Goal: Transaction & Acquisition: Purchase product/service

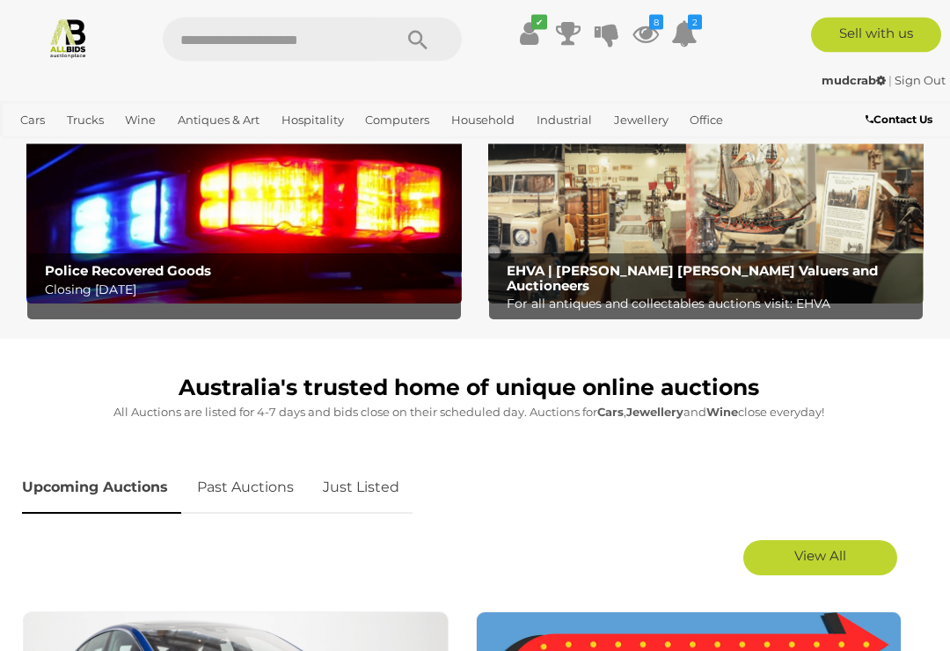
scroll to position [508, 0]
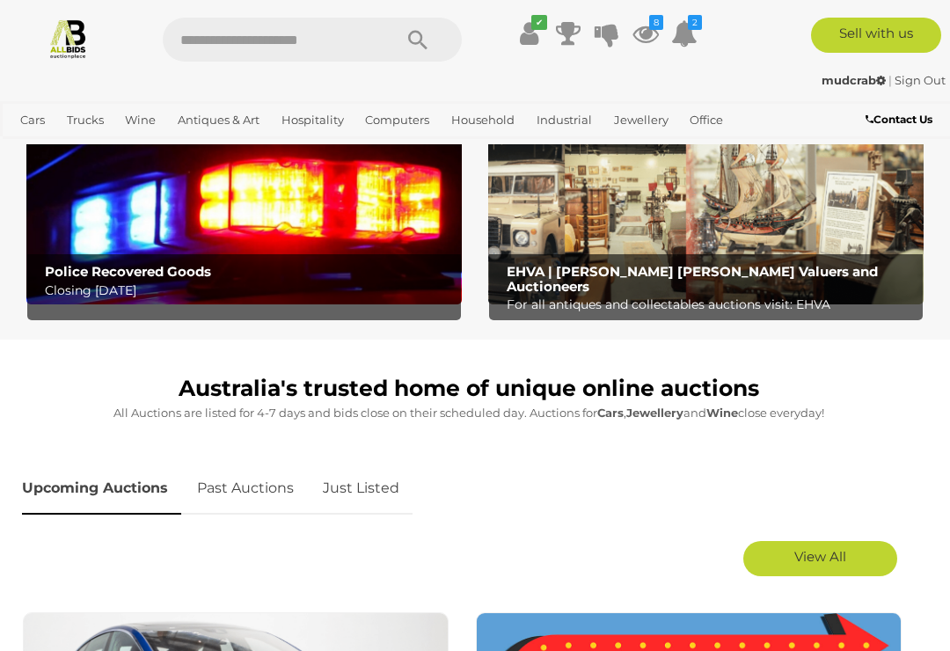
click at [353, 486] on link "Just Listed" at bounding box center [361, 489] width 103 height 52
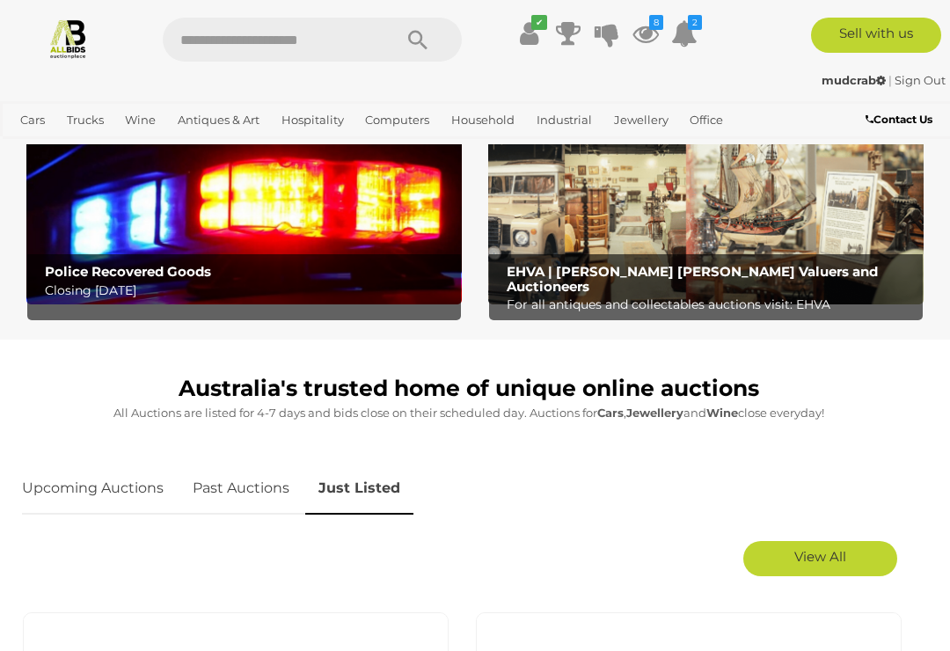
click at [820, 558] on span "View All" at bounding box center [821, 556] width 52 height 17
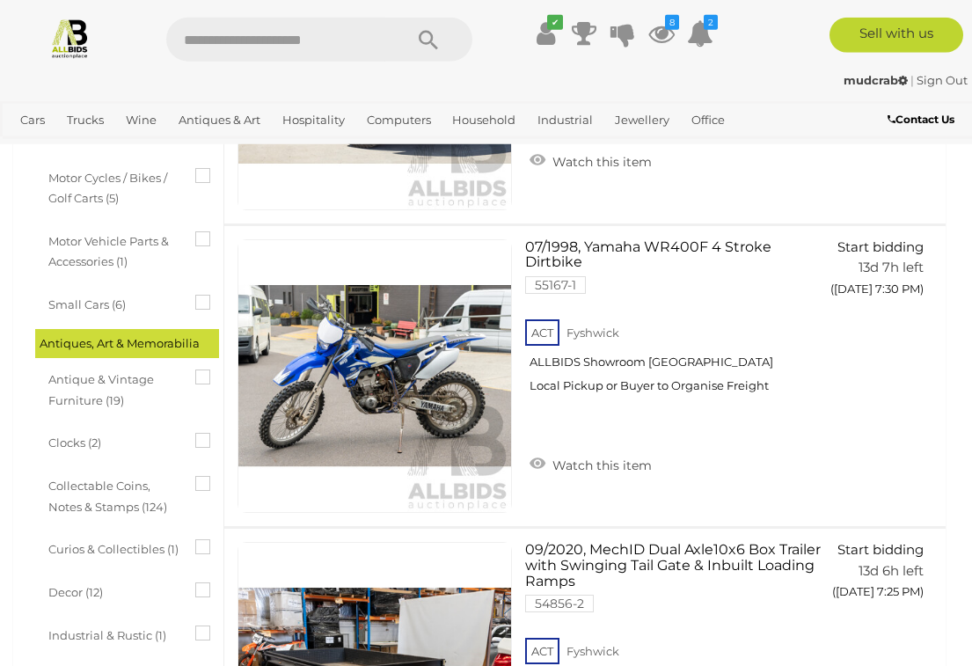
scroll to position [652, 0]
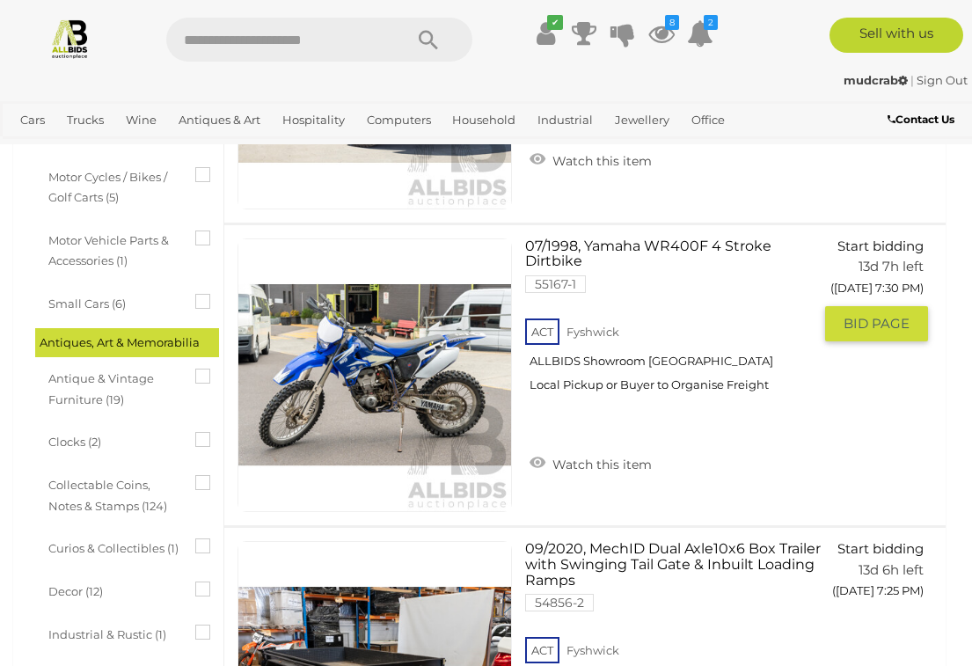
click at [535, 455] on link "Watch this item" at bounding box center [590, 463] width 131 height 26
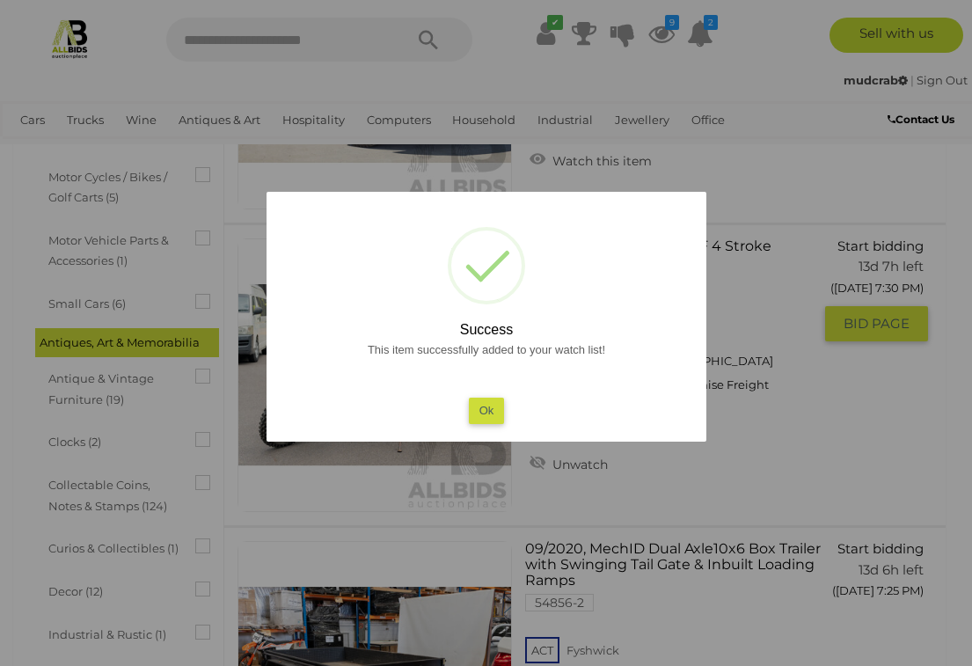
click at [485, 422] on button "Ok" at bounding box center [486, 411] width 36 height 26
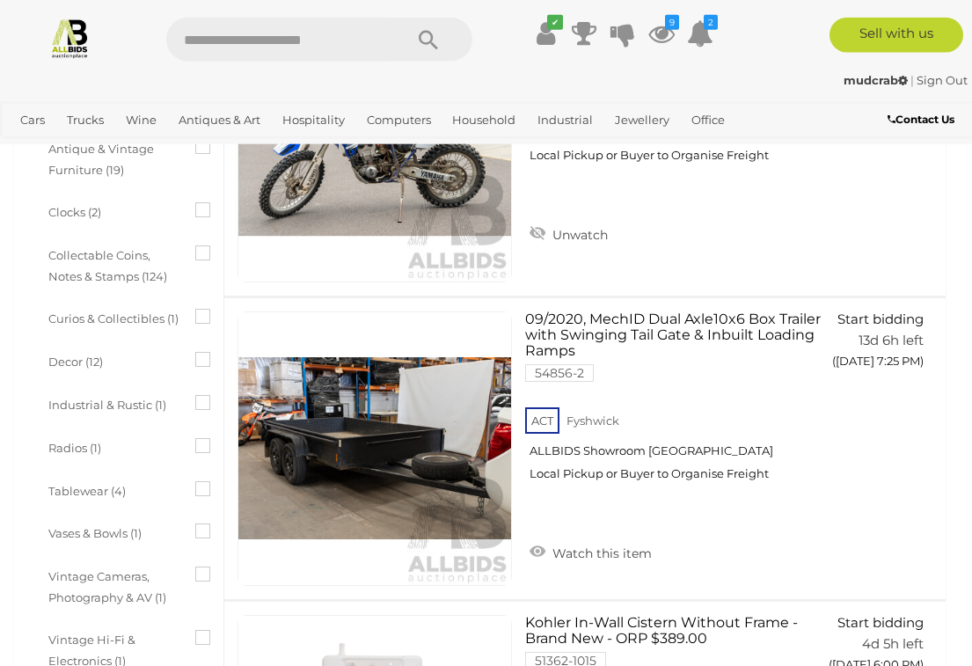
scroll to position [883, 0]
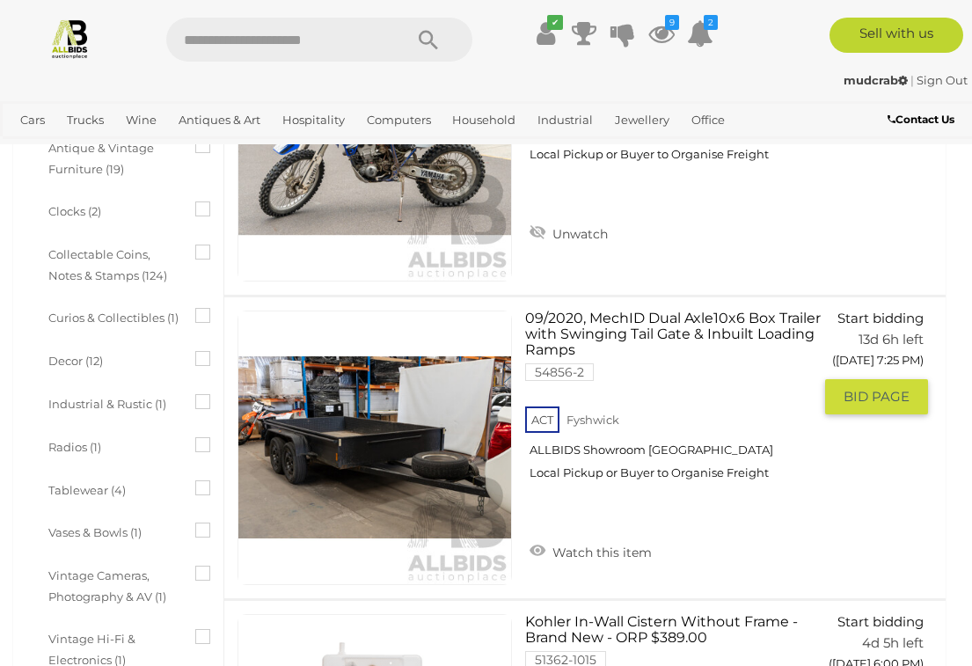
click at [537, 538] on link "Watch this item" at bounding box center [590, 551] width 131 height 26
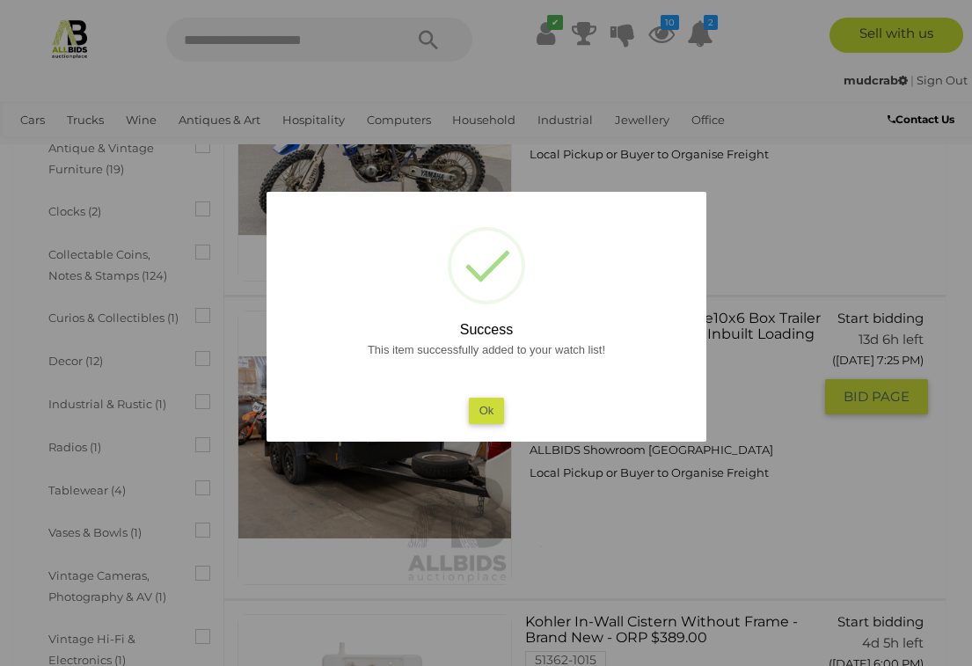
click at [486, 422] on button "Ok" at bounding box center [486, 411] width 36 height 26
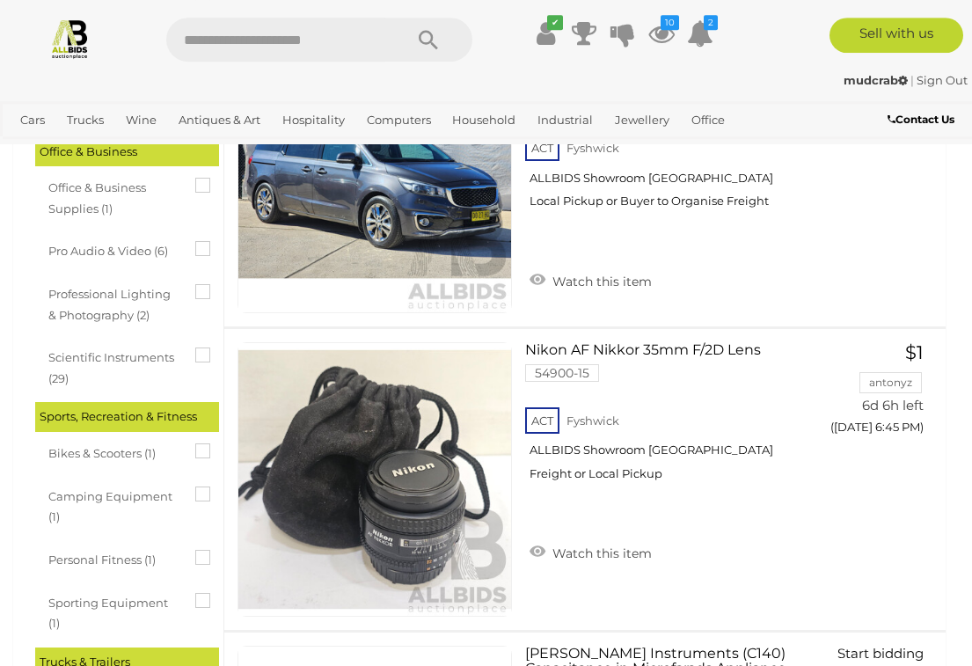
scroll to position [2962, 0]
click at [539, 541] on link "Watch this item" at bounding box center [590, 551] width 131 height 26
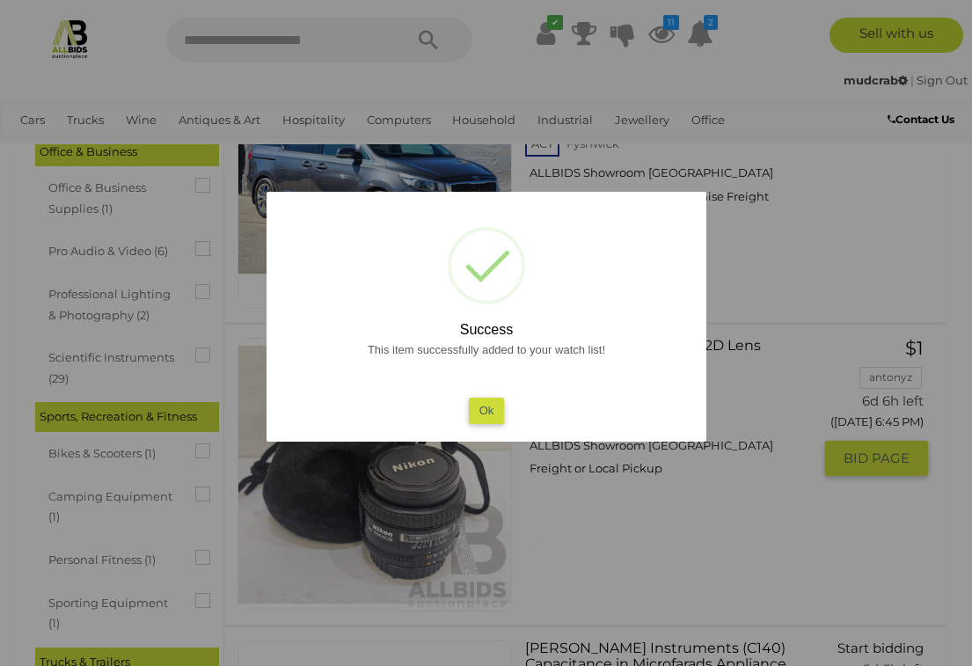
click at [487, 422] on button "Ok" at bounding box center [486, 411] width 36 height 26
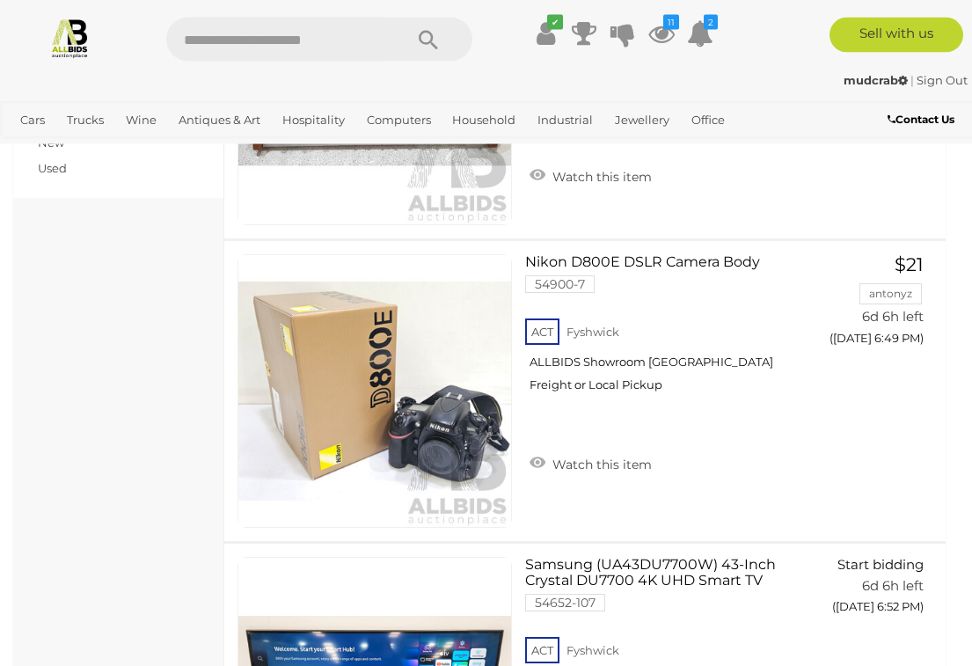
scroll to position [3658, 0]
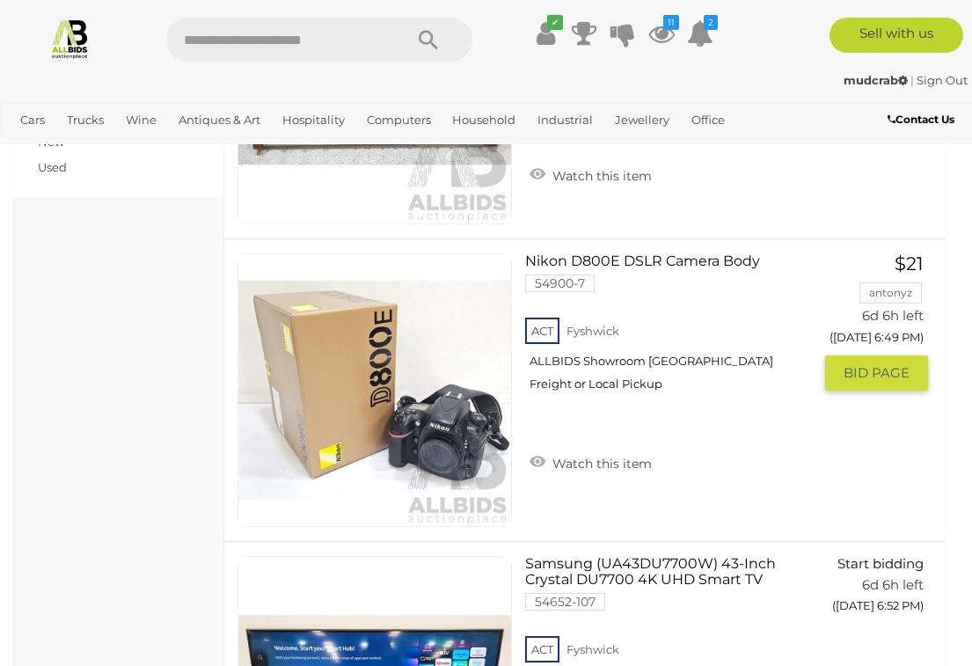
click at [538, 452] on link "Watch this item" at bounding box center [590, 462] width 131 height 26
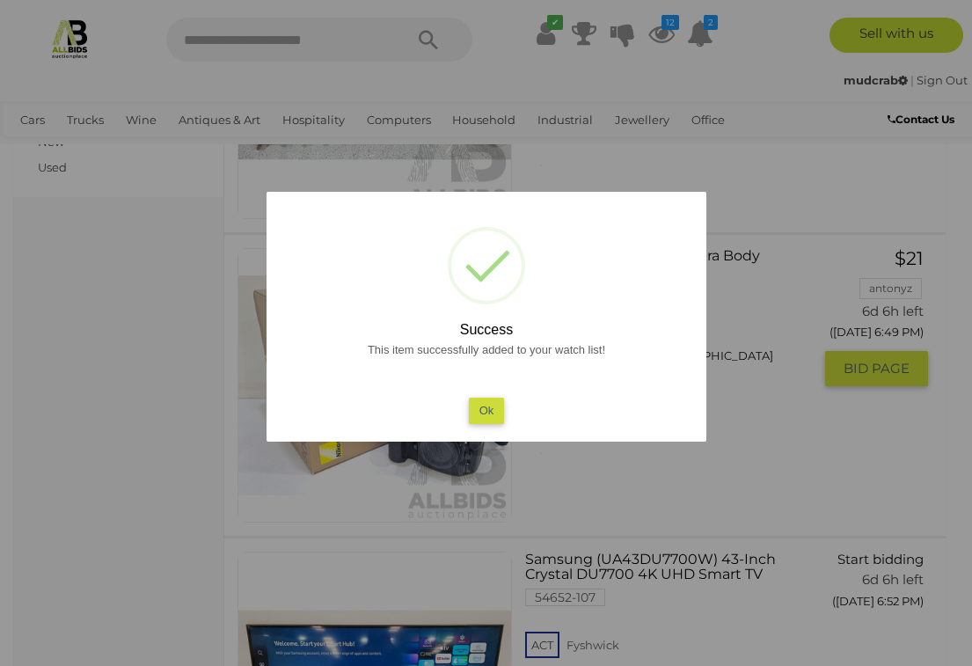
click at [491, 413] on button "Ok" at bounding box center [486, 411] width 36 height 26
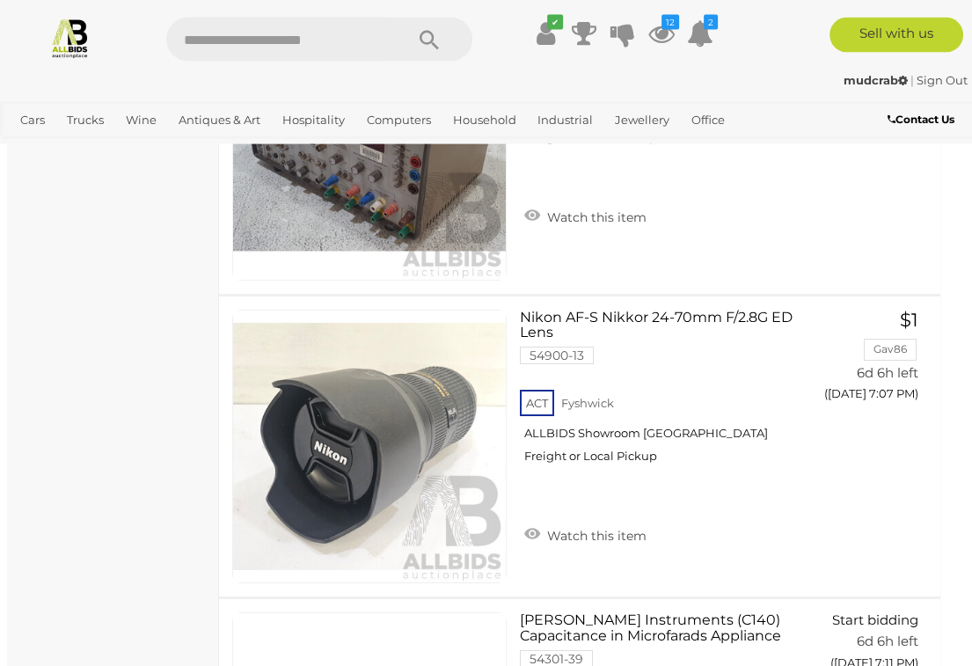
scroll to position [5139, 5]
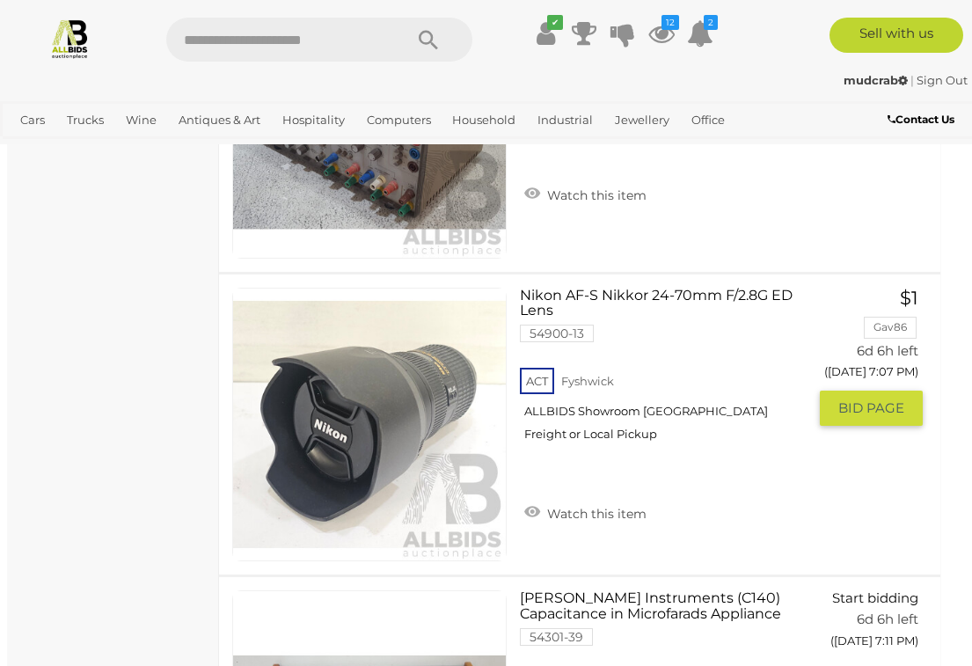
click at [540, 501] on link "Watch this item" at bounding box center [585, 512] width 131 height 26
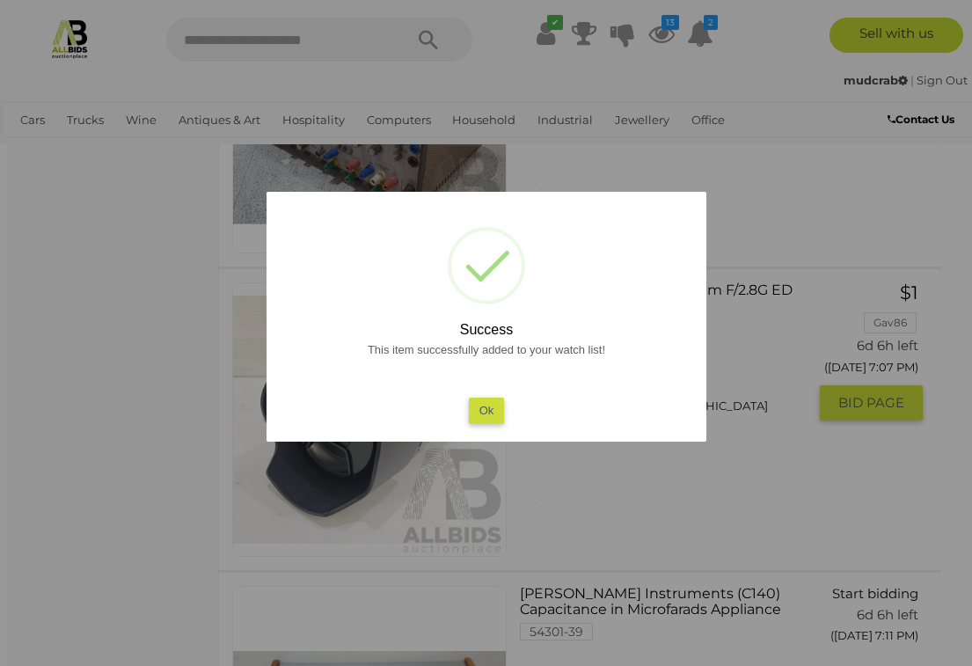
click at [482, 423] on button "Ok" at bounding box center [486, 411] width 36 height 26
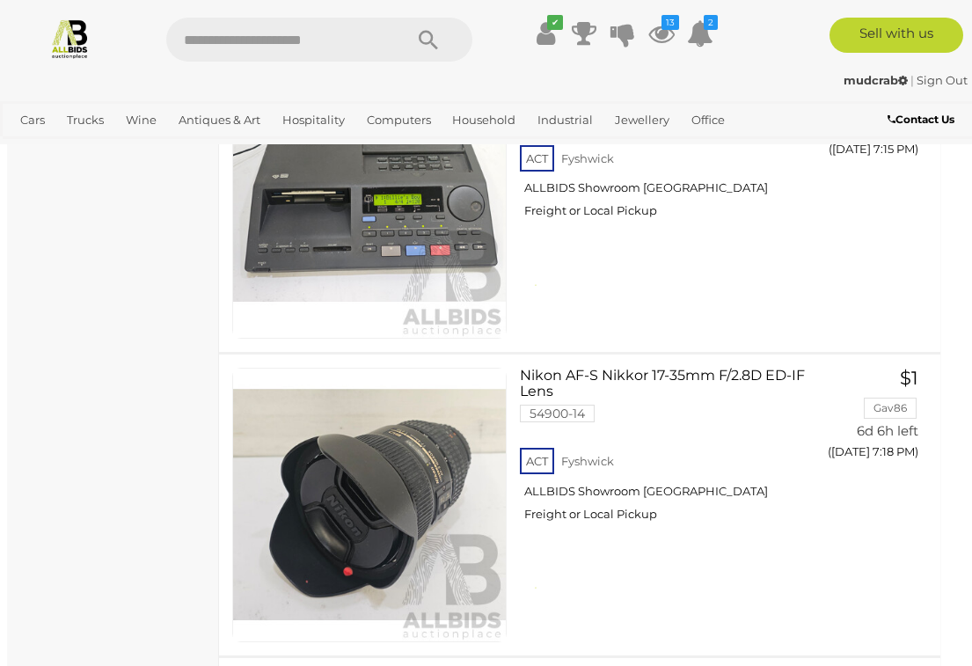
scroll to position [6281, 5]
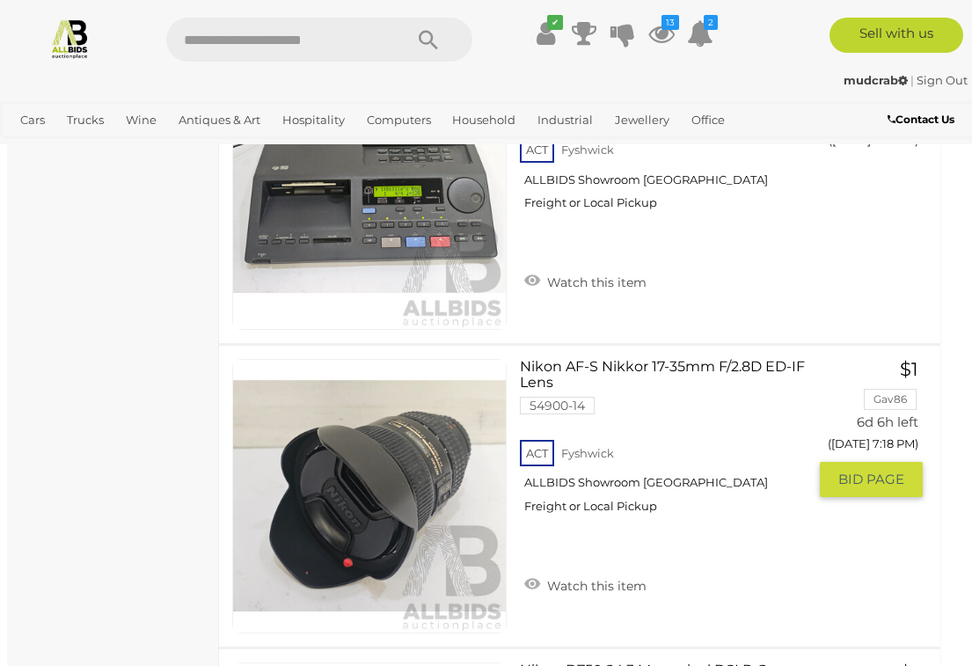
click at [533, 571] on link "Watch this item" at bounding box center [585, 584] width 131 height 26
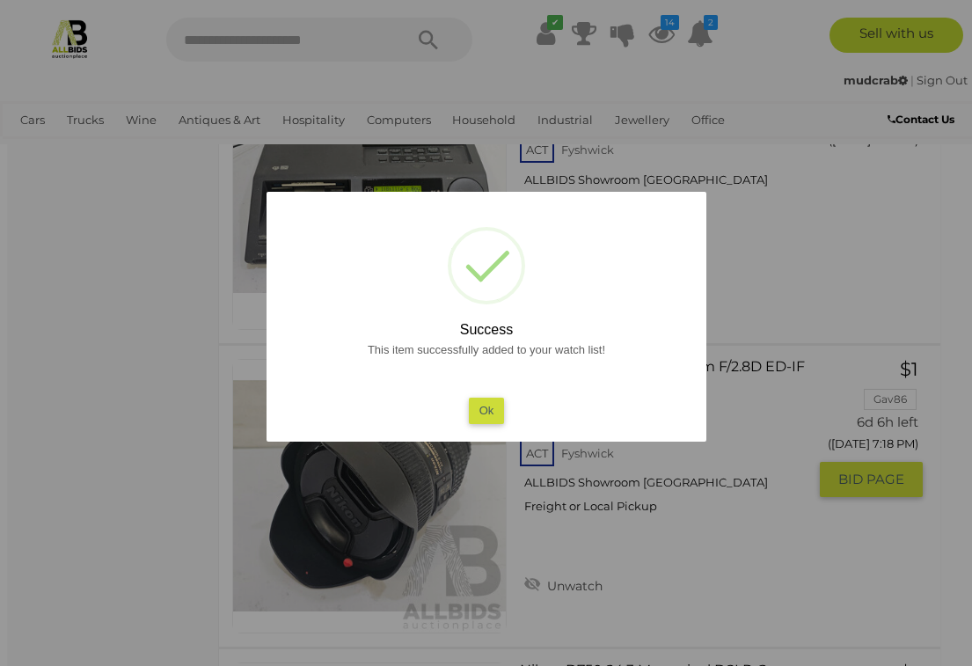
click at [492, 419] on button "Ok" at bounding box center [486, 411] width 36 height 26
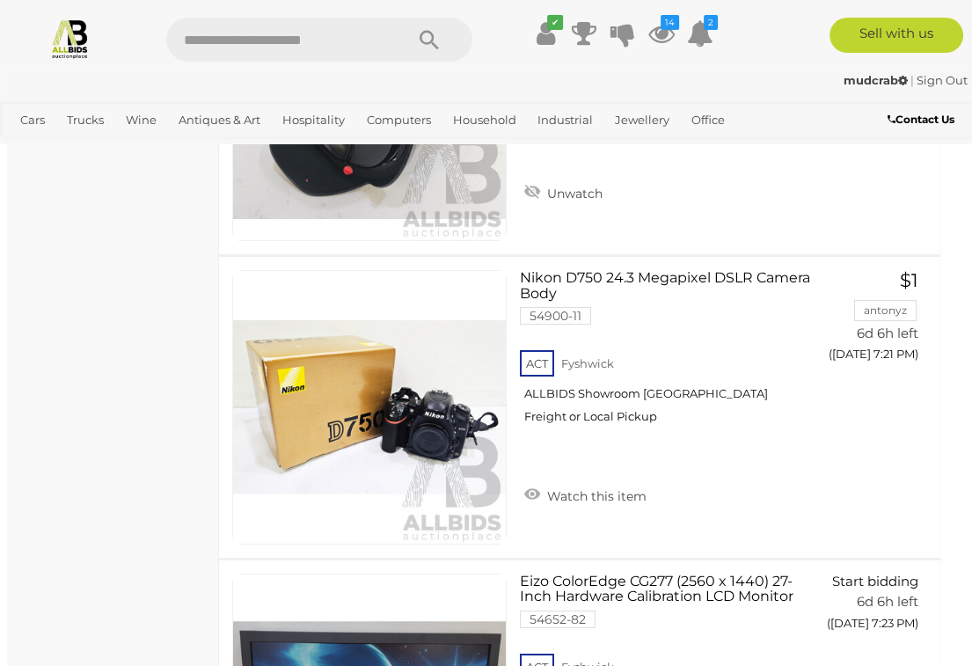
scroll to position [6673, 5]
click at [538, 483] on link "Watch this item" at bounding box center [585, 494] width 131 height 26
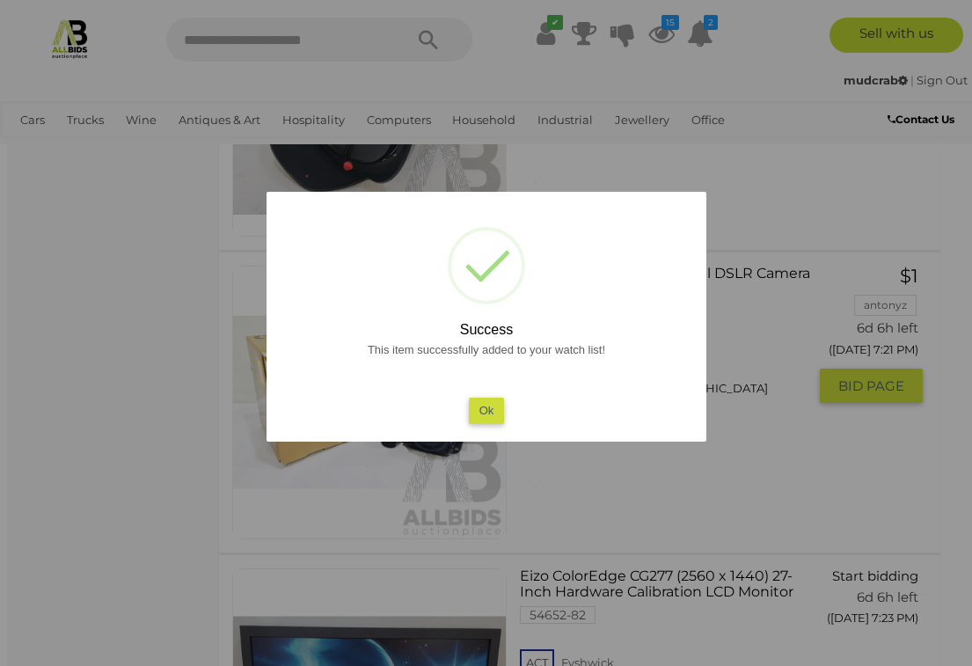
click at [493, 423] on button "Ok" at bounding box center [486, 411] width 36 height 26
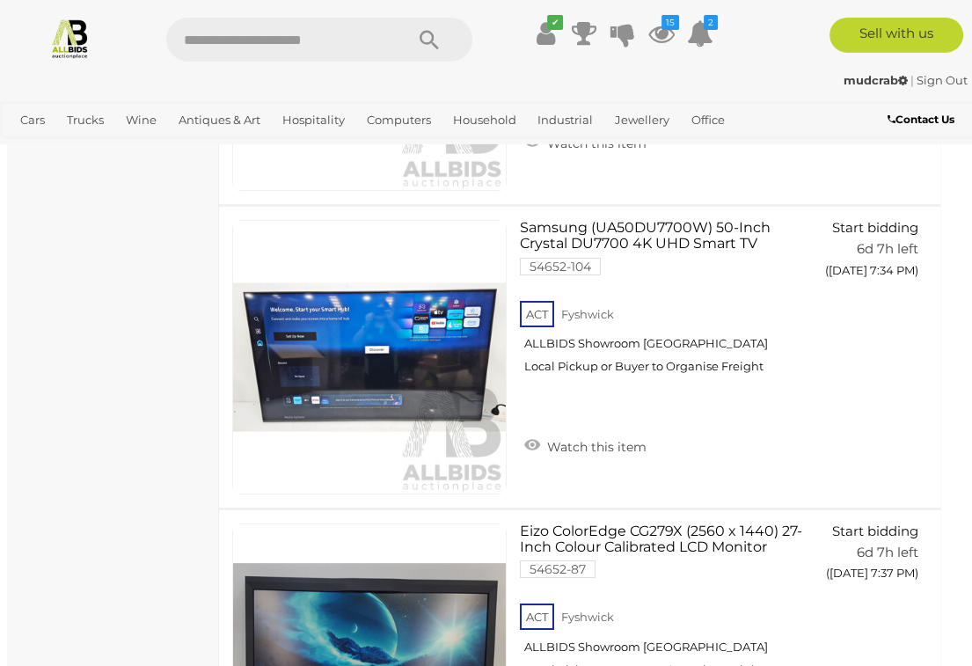
scroll to position [8240, 5]
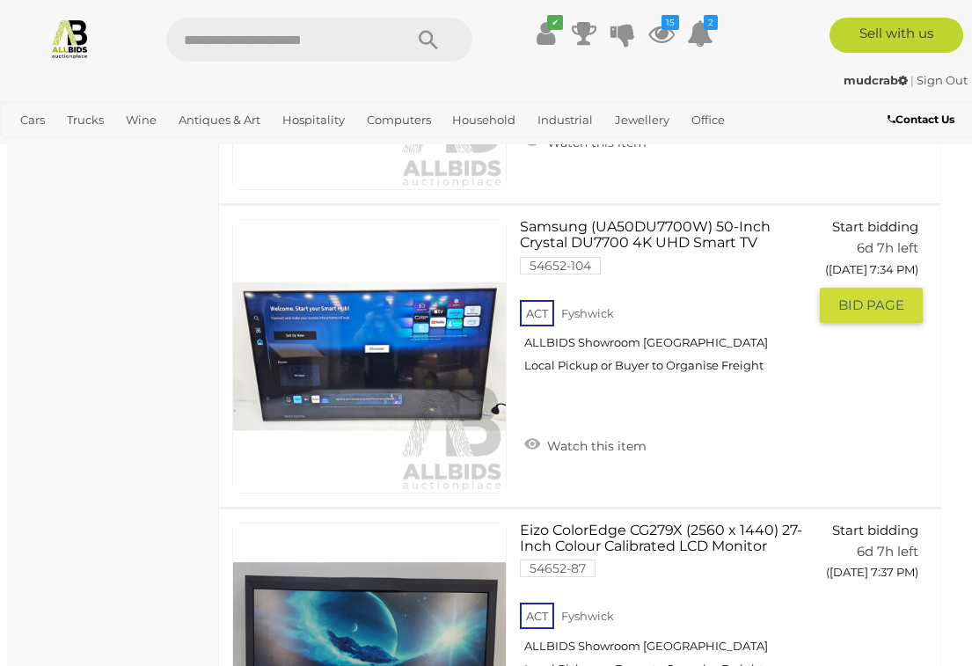
click at [534, 436] on link "Watch this item" at bounding box center [585, 444] width 131 height 26
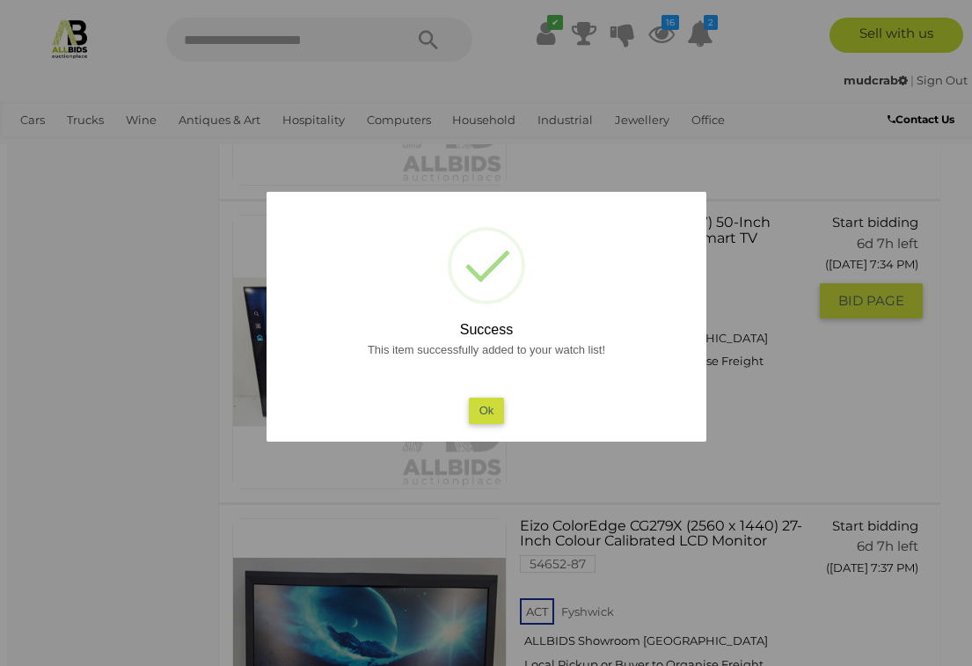
click at [489, 423] on button "Ok" at bounding box center [486, 411] width 36 height 26
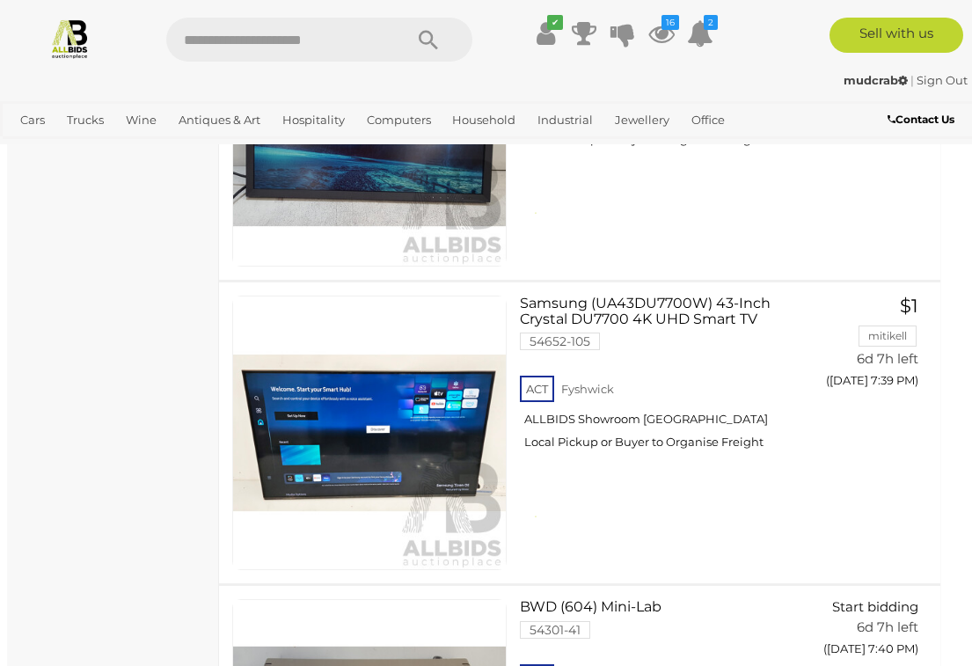
scroll to position [8766, 5]
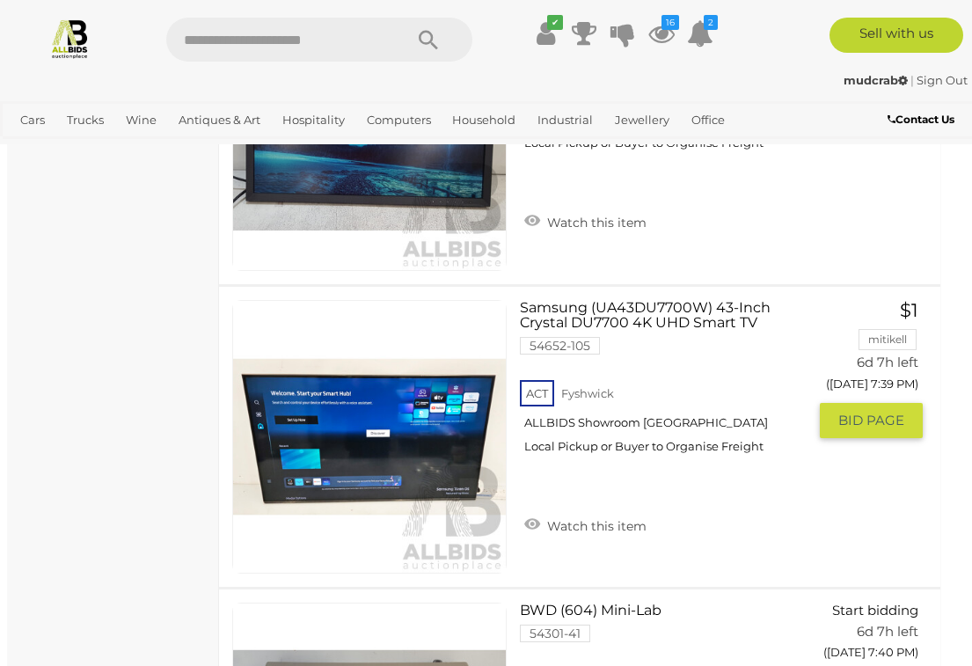
click at [533, 511] on link "Watch this item" at bounding box center [585, 524] width 131 height 26
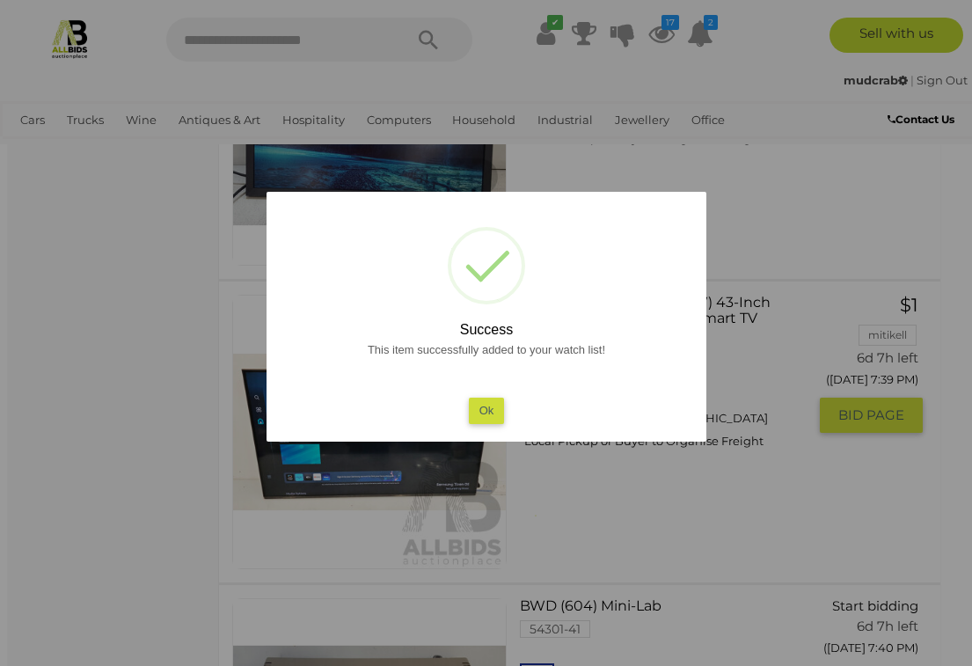
click at [488, 423] on button "Ok" at bounding box center [486, 411] width 36 height 26
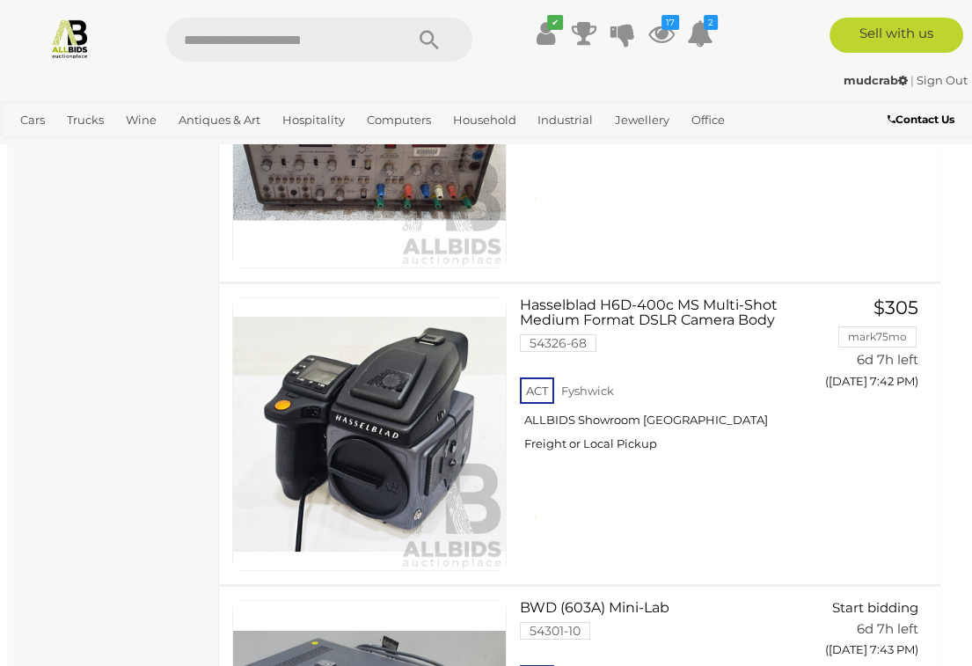
scroll to position [9395, 5]
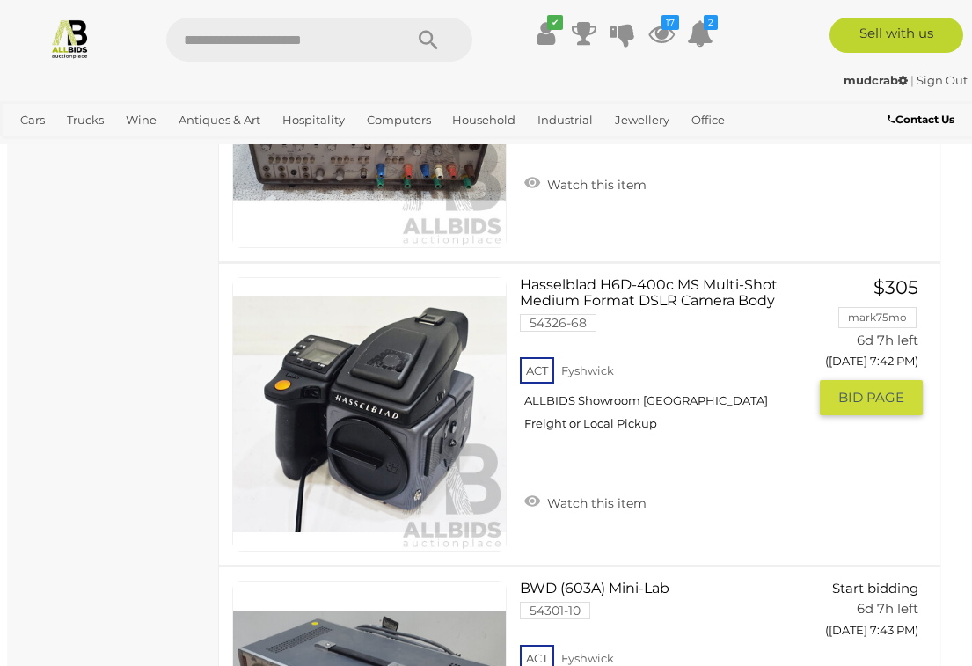
click at [537, 488] on link "Watch this item" at bounding box center [585, 501] width 131 height 26
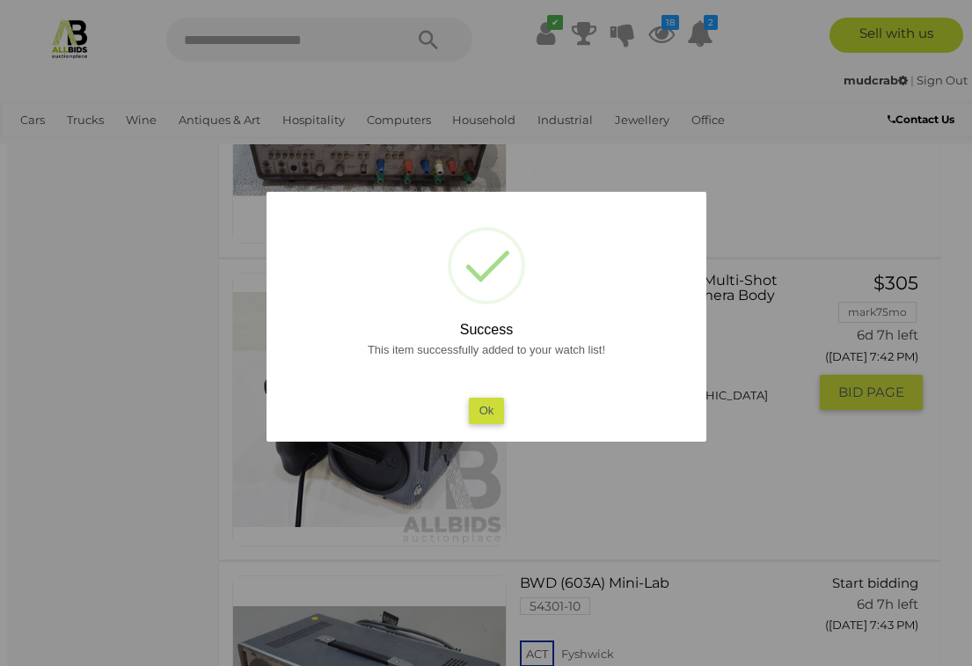
click at [489, 418] on button "Ok" at bounding box center [486, 411] width 36 height 26
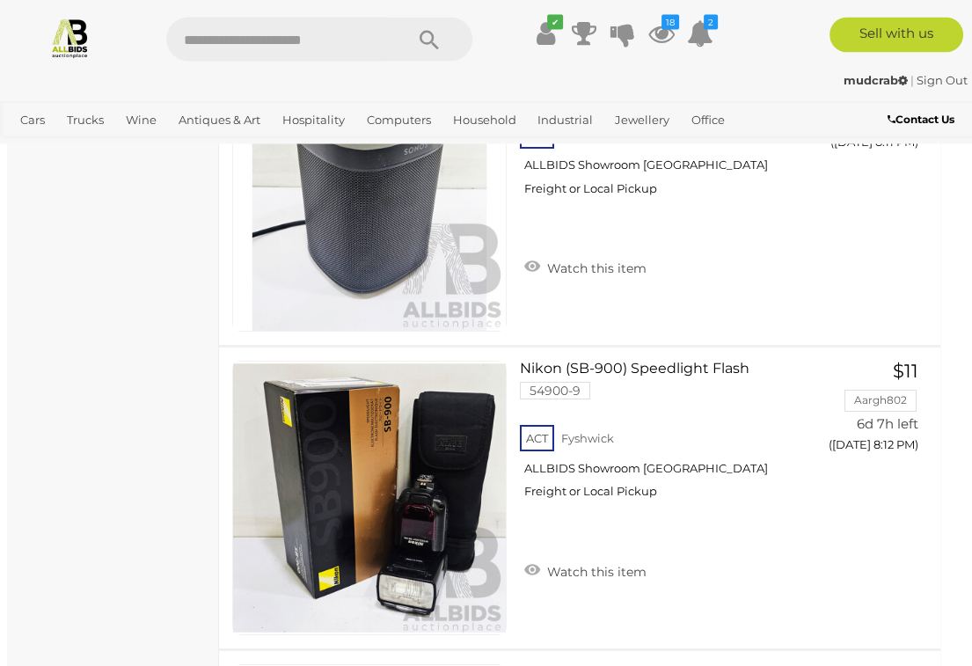
scroll to position [12952, 5]
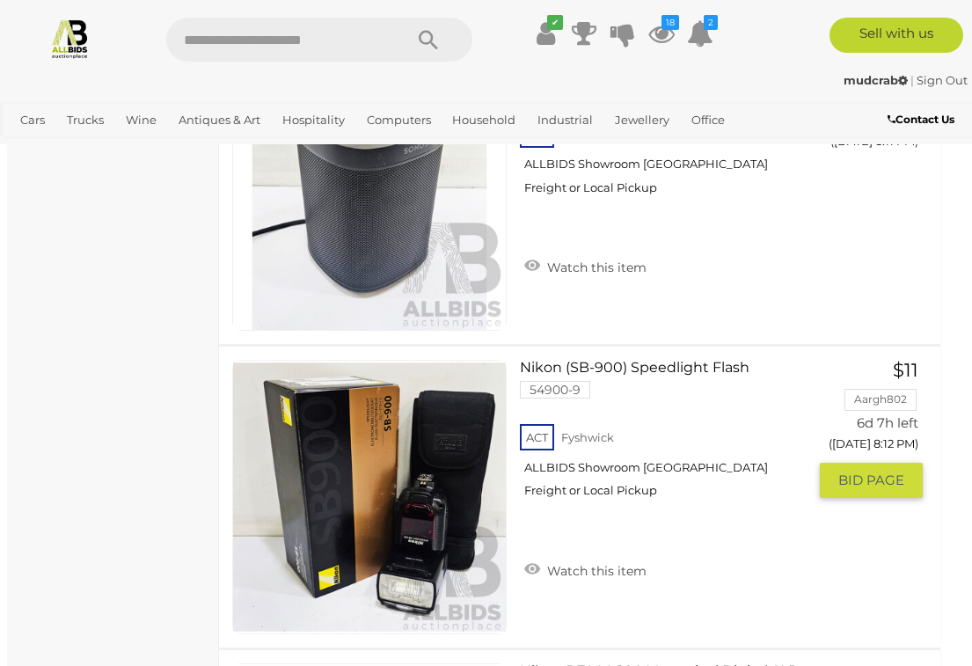
click at [531, 556] on link "Watch this item" at bounding box center [585, 569] width 131 height 26
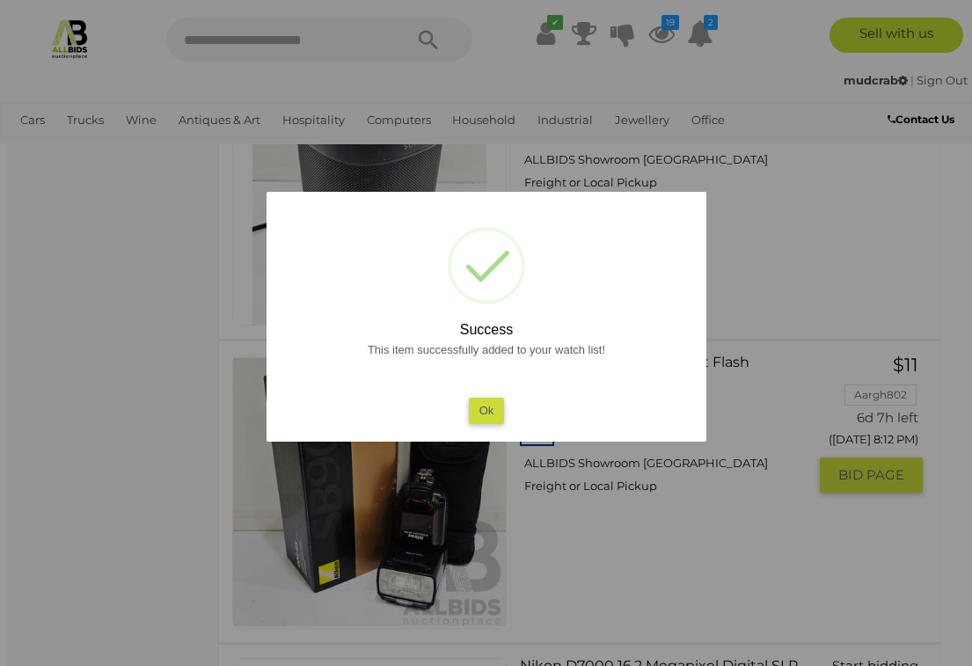
click at [487, 423] on button "Ok" at bounding box center [486, 411] width 36 height 26
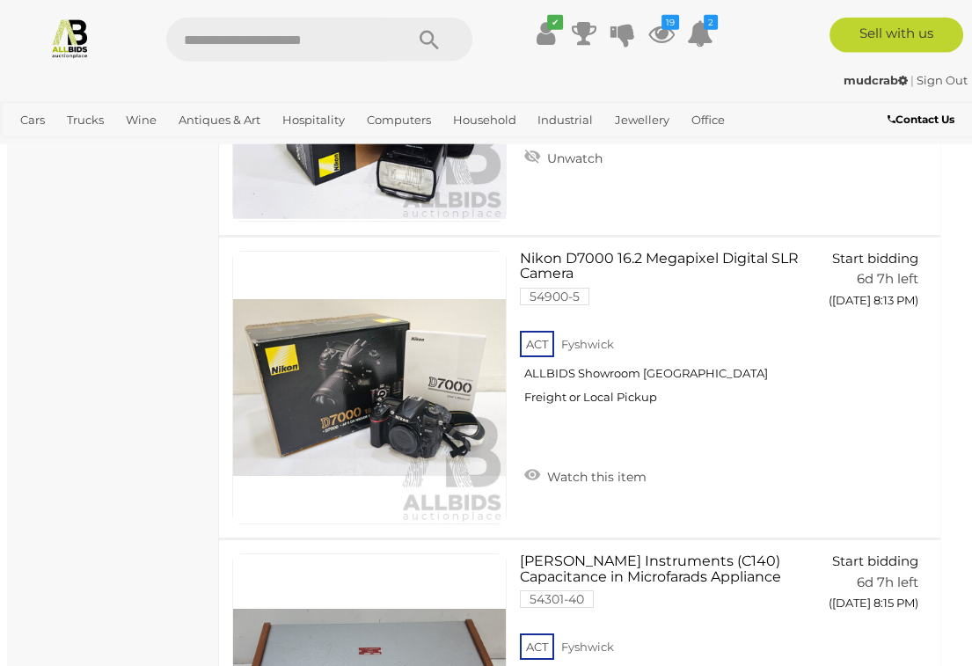
scroll to position [13365, 5]
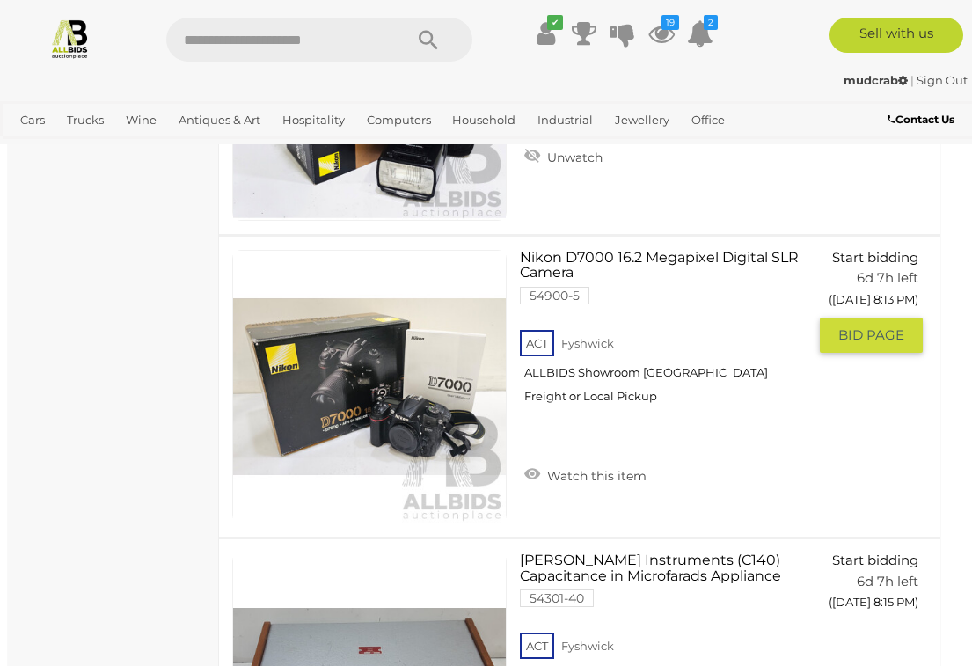
click at [531, 466] on link "Watch this item" at bounding box center [585, 474] width 131 height 26
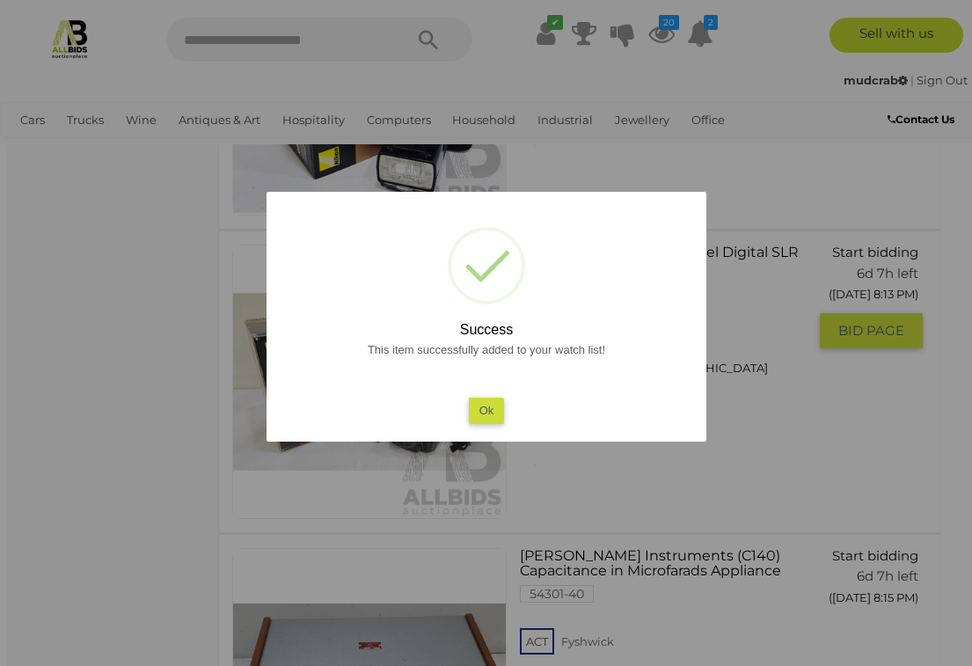
click at [489, 423] on button "Ok" at bounding box center [486, 411] width 36 height 26
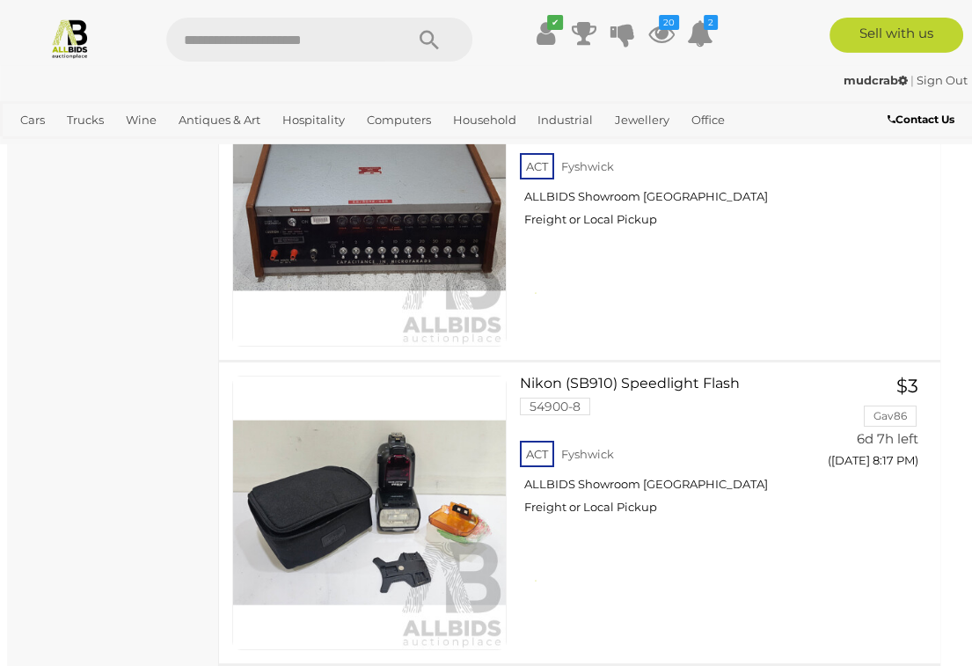
scroll to position [13847, 5]
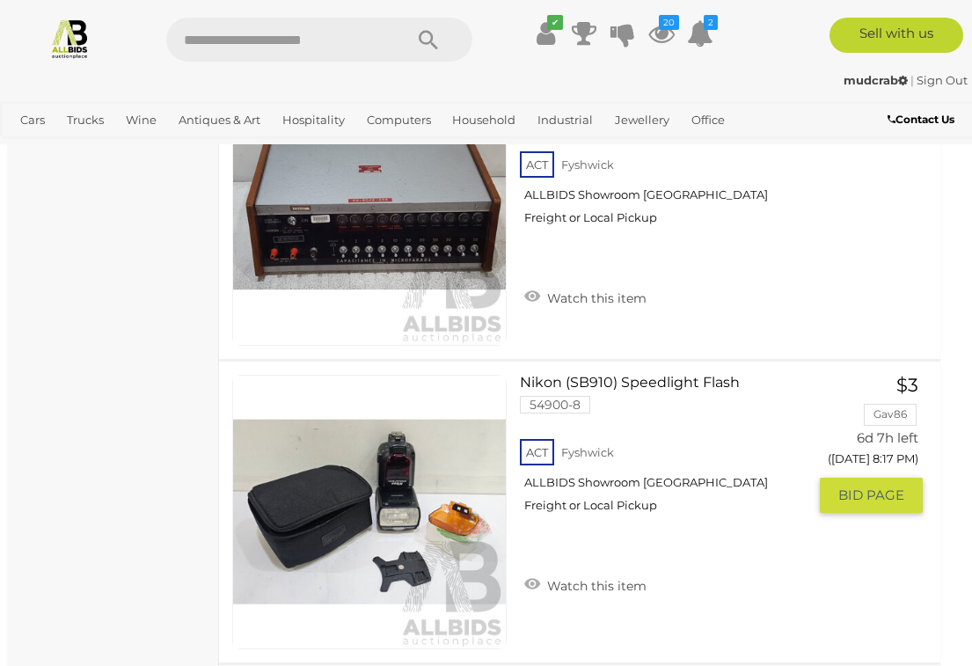
click at [531, 571] on link "Watch this item" at bounding box center [585, 584] width 131 height 26
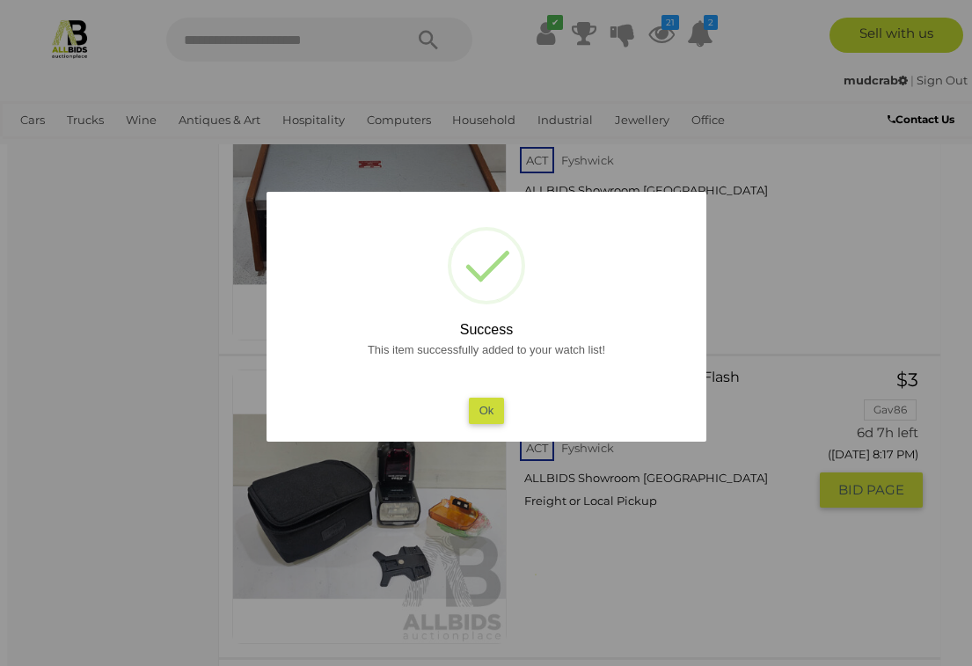
click at [487, 420] on button "Ok" at bounding box center [486, 411] width 36 height 26
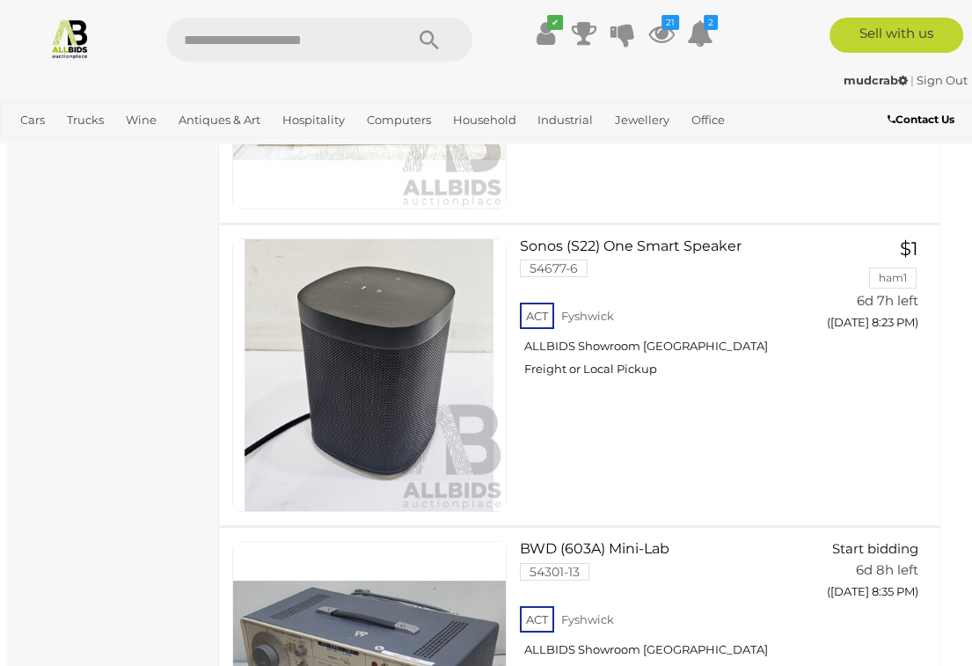
scroll to position [14601, 5]
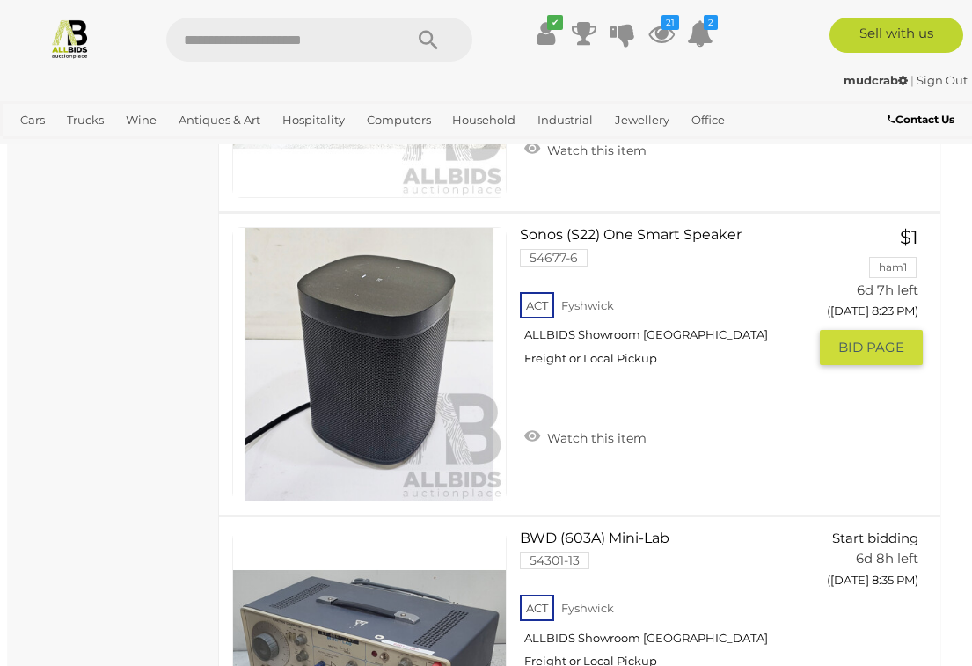
click at [532, 423] on link "Watch this item" at bounding box center [585, 436] width 131 height 26
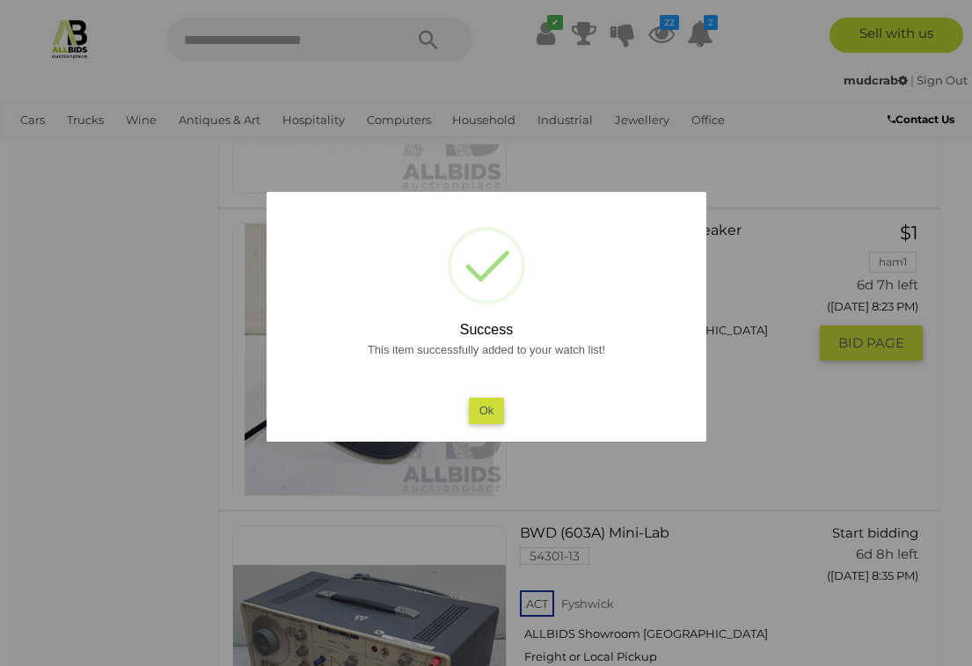
click at [489, 415] on button "Ok" at bounding box center [486, 411] width 36 height 26
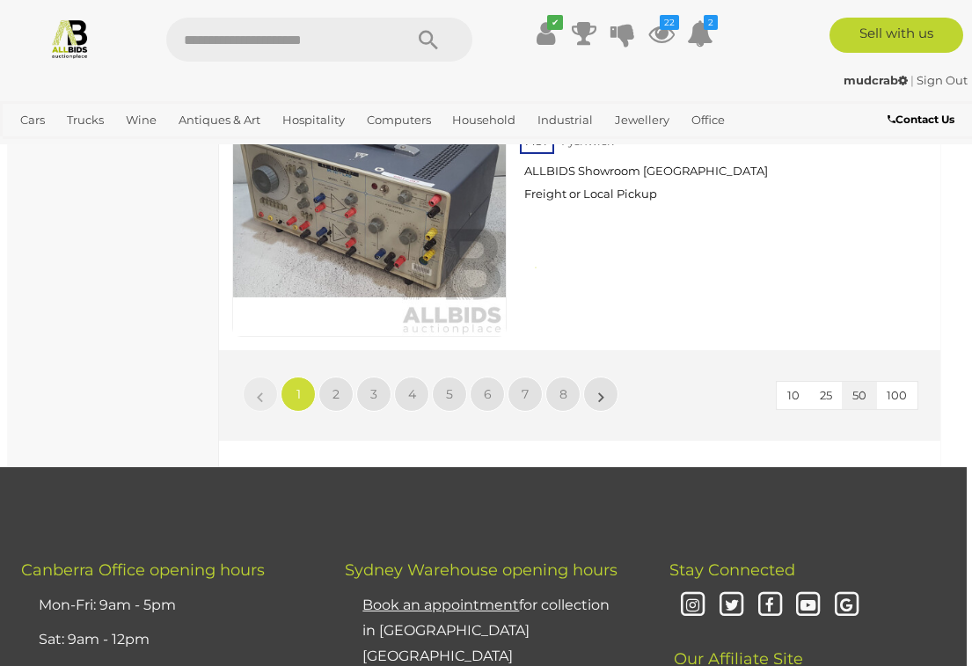
click at [335, 386] on span "2" at bounding box center [336, 394] width 7 height 16
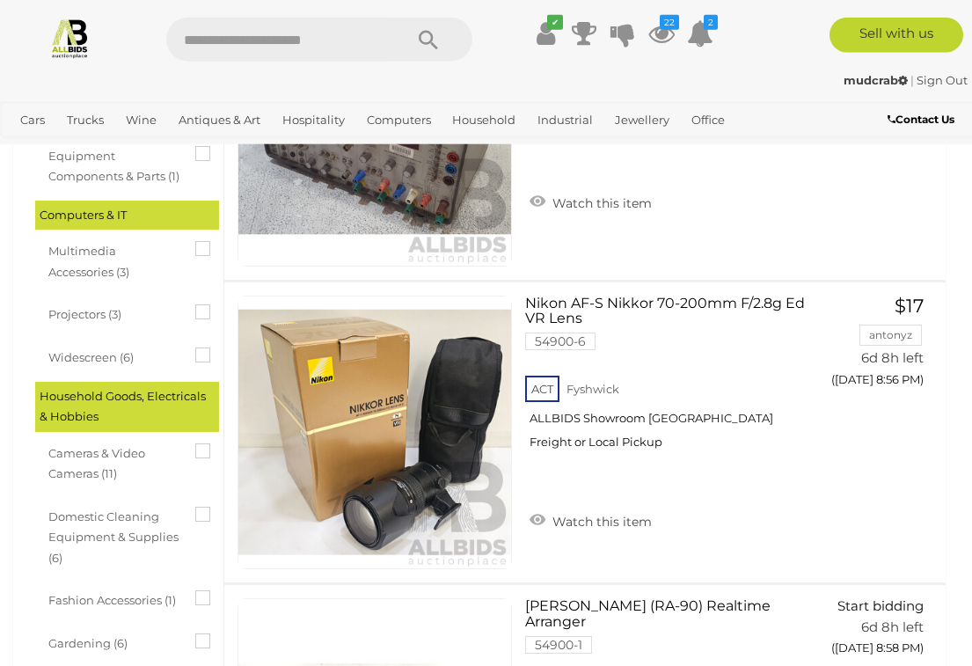
scroll to position [1505, 0]
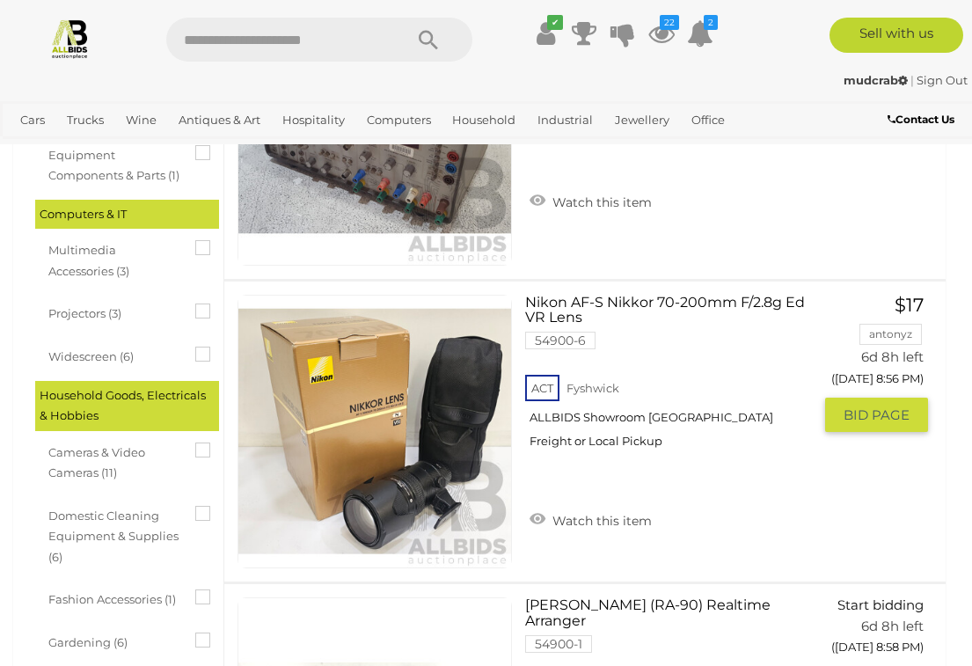
click at [538, 509] on link "Watch this item" at bounding box center [590, 519] width 131 height 26
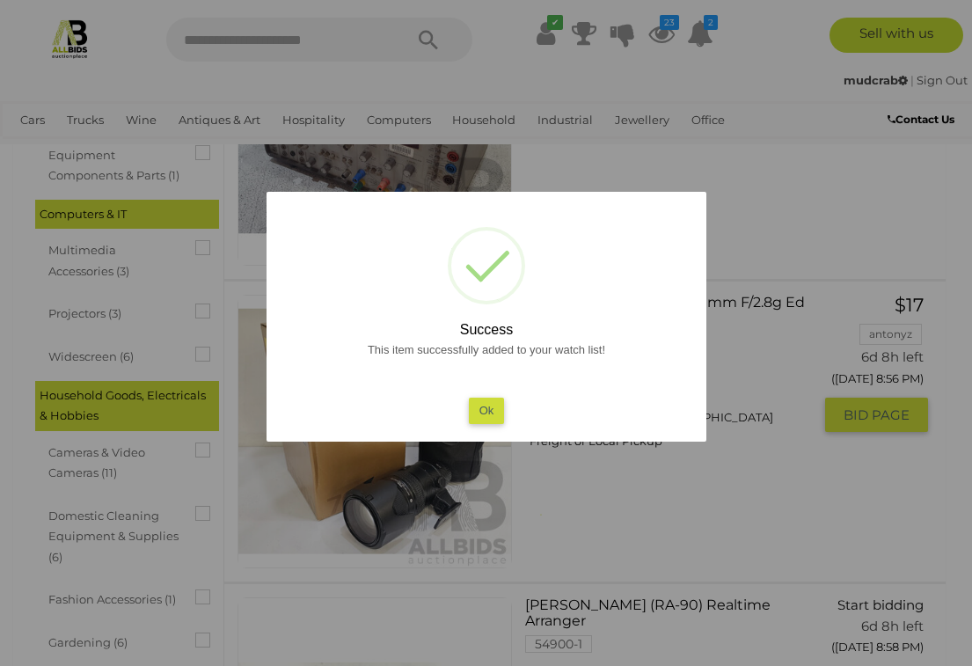
click at [485, 414] on button "Ok" at bounding box center [486, 411] width 36 height 26
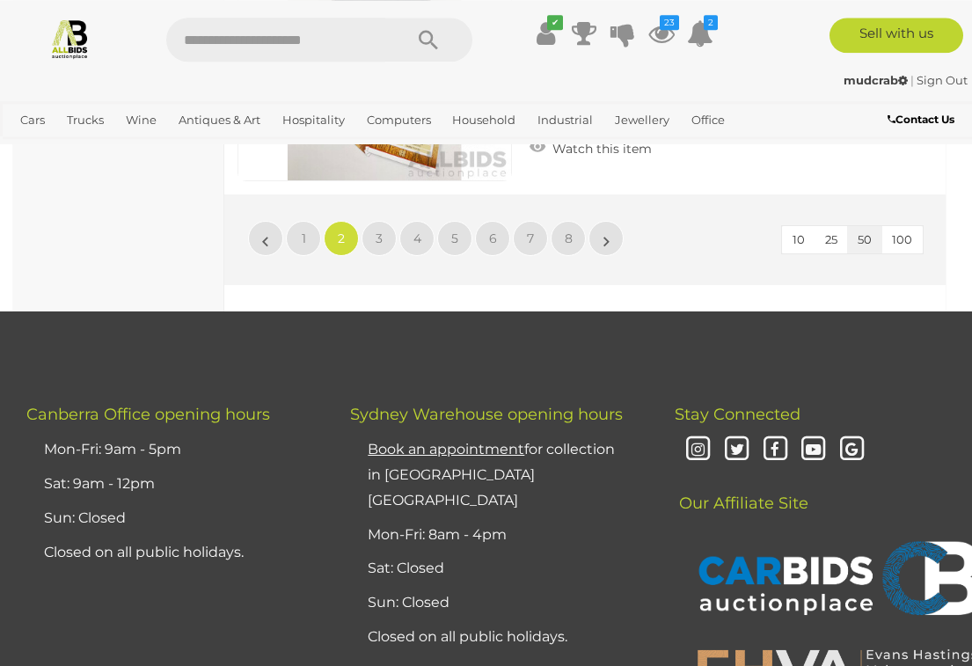
scroll to position [15238, 0]
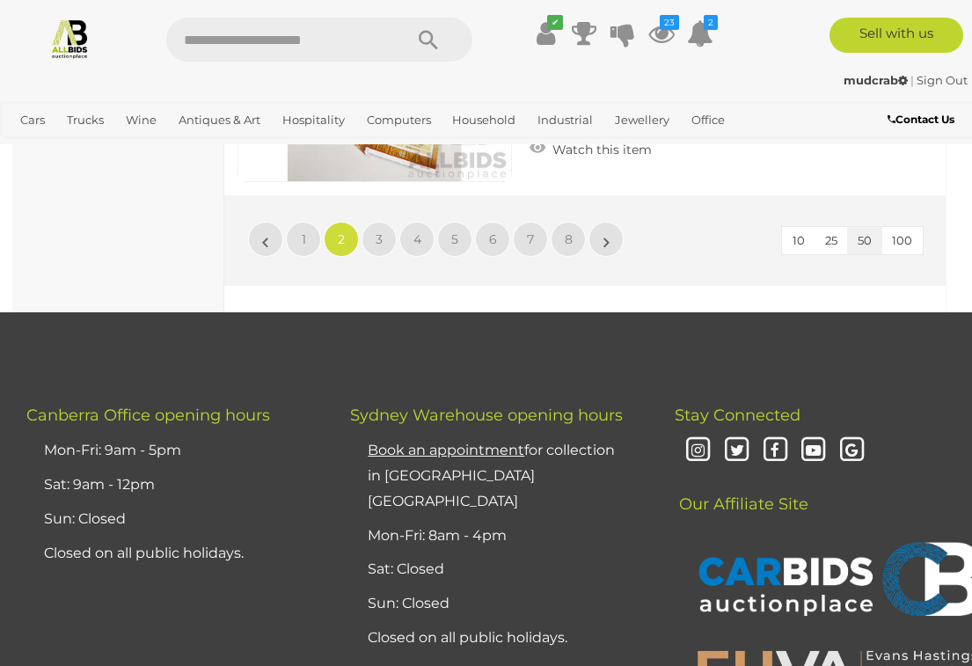
click at [381, 231] on span "3" at bounding box center [379, 239] width 7 height 16
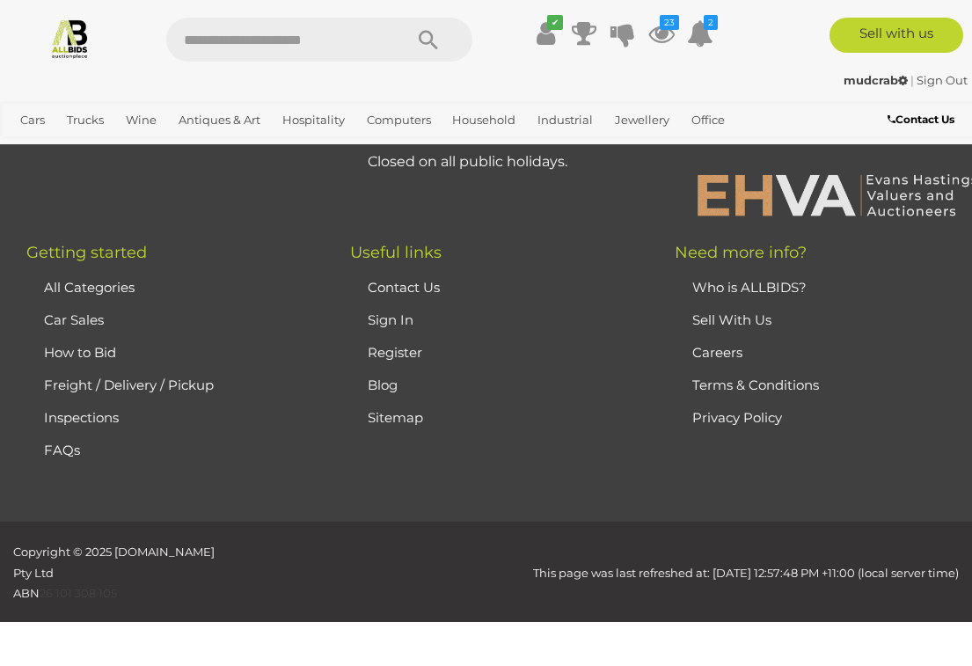
scroll to position [0, 0]
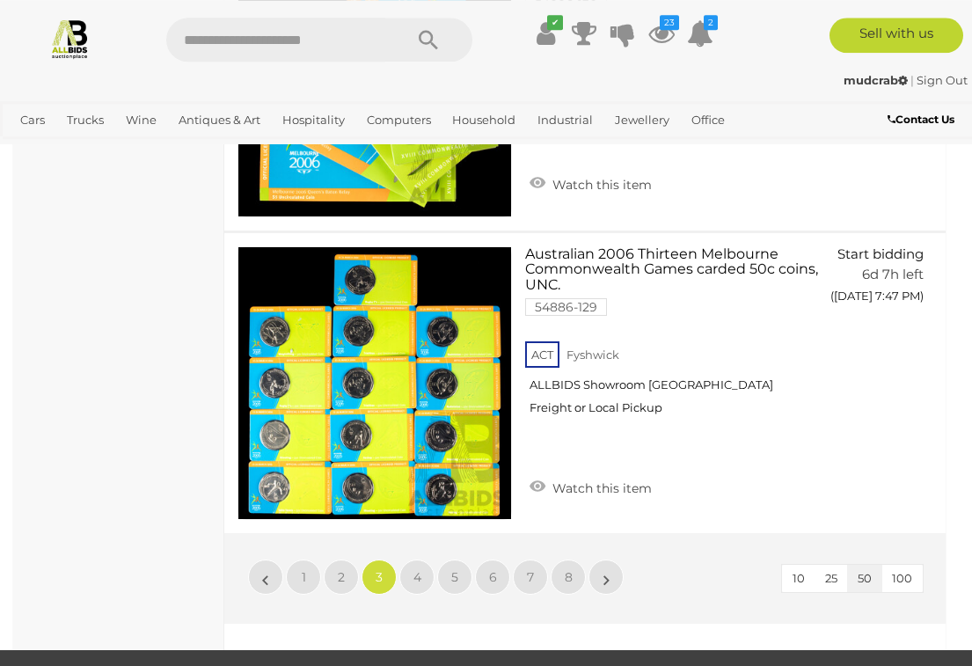
scroll to position [15180, 0]
click at [420, 569] on span "4" at bounding box center [418, 577] width 8 height 16
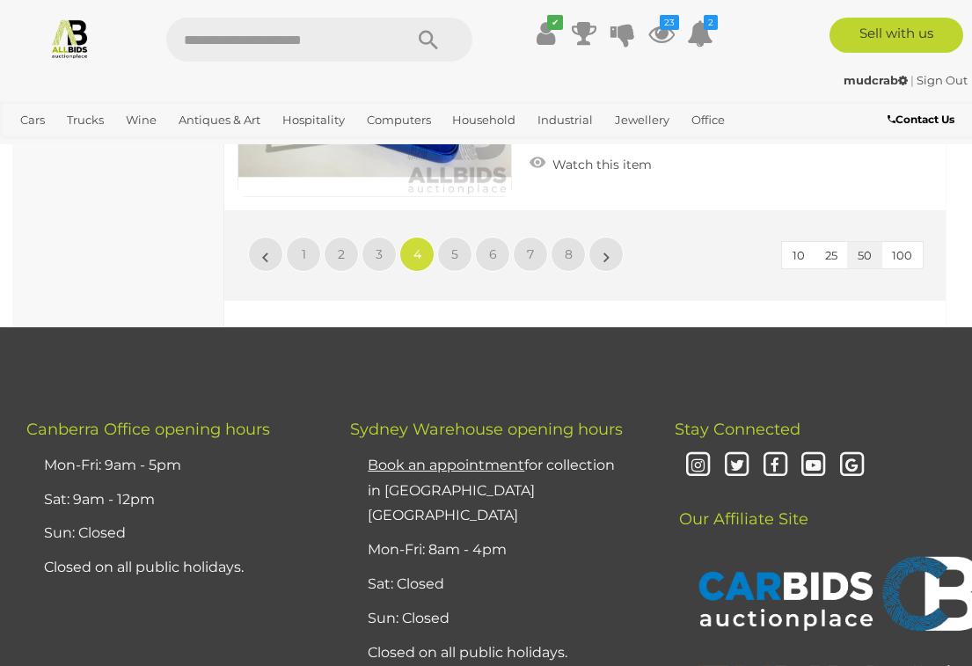
scroll to position [15244, 0]
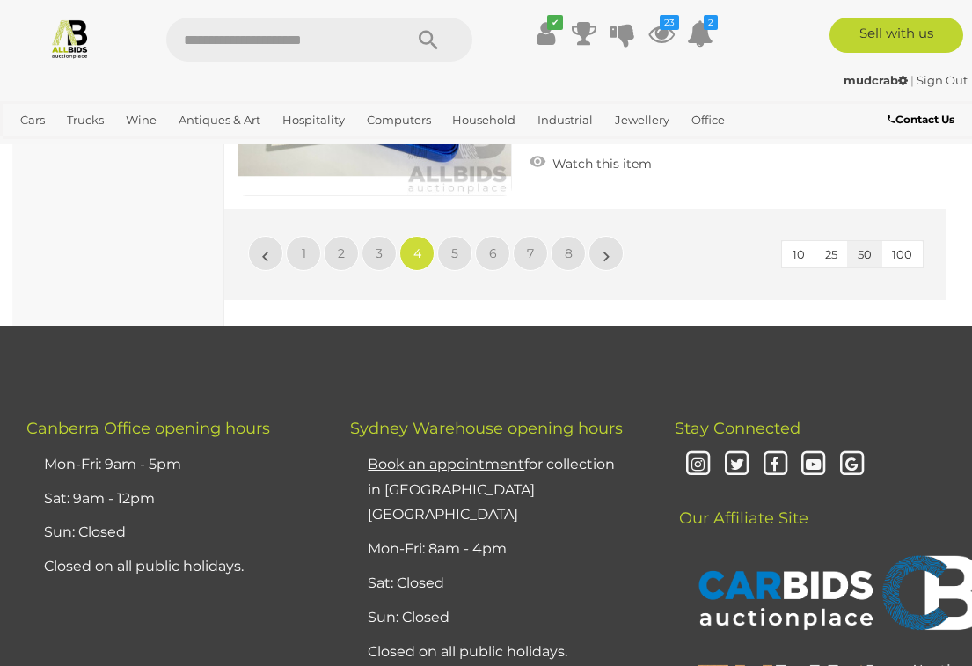
click at [457, 245] on span "5" at bounding box center [454, 253] width 7 height 16
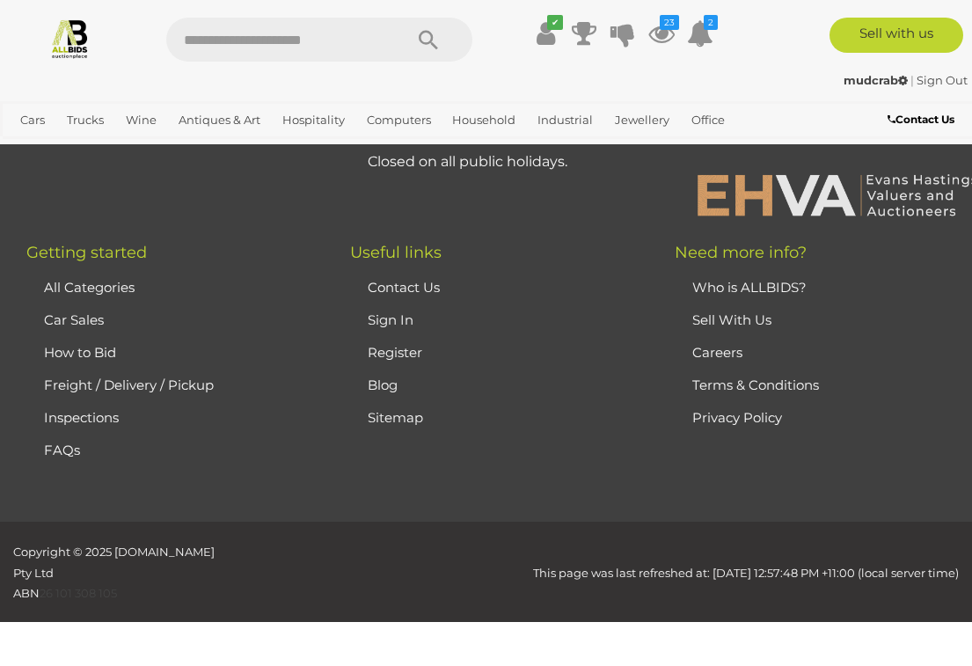
scroll to position [0, 0]
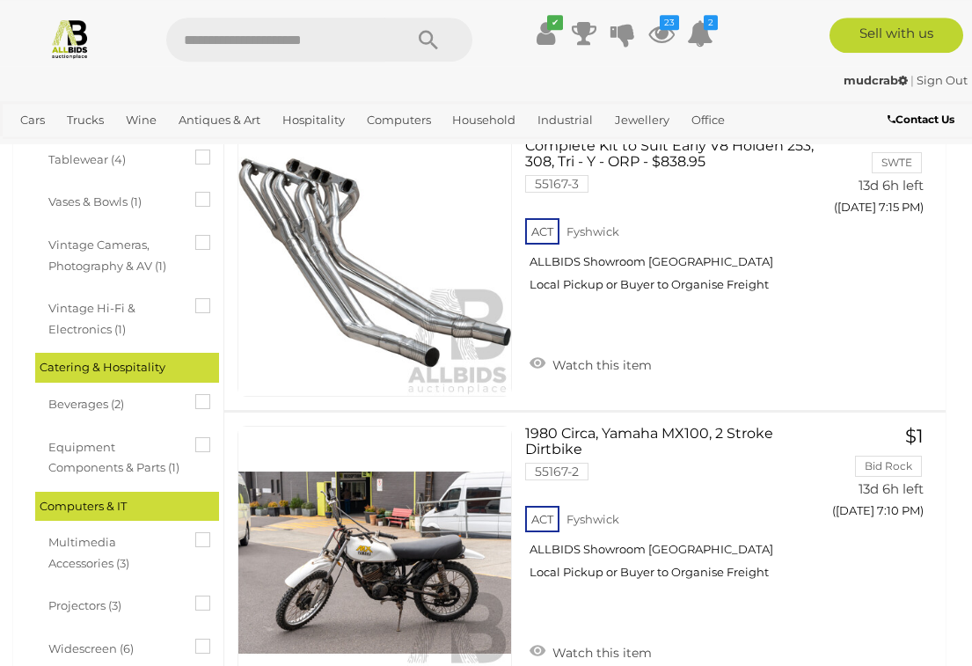
scroll to position [1214, 0]
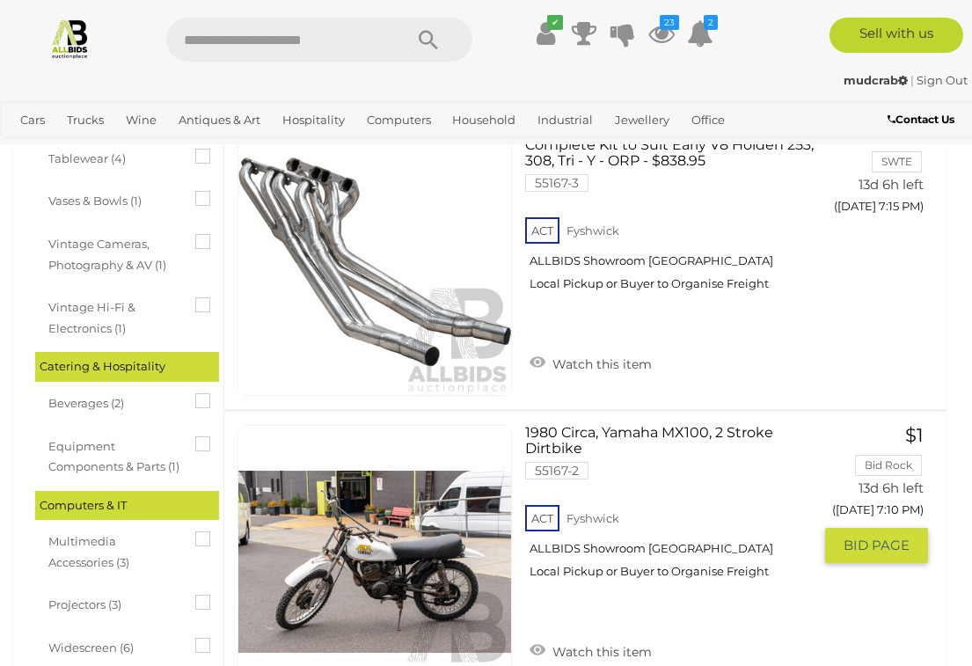
click at [537, 637] on link "Watch this item" at bounding box center [590, 650] width 131 height 26
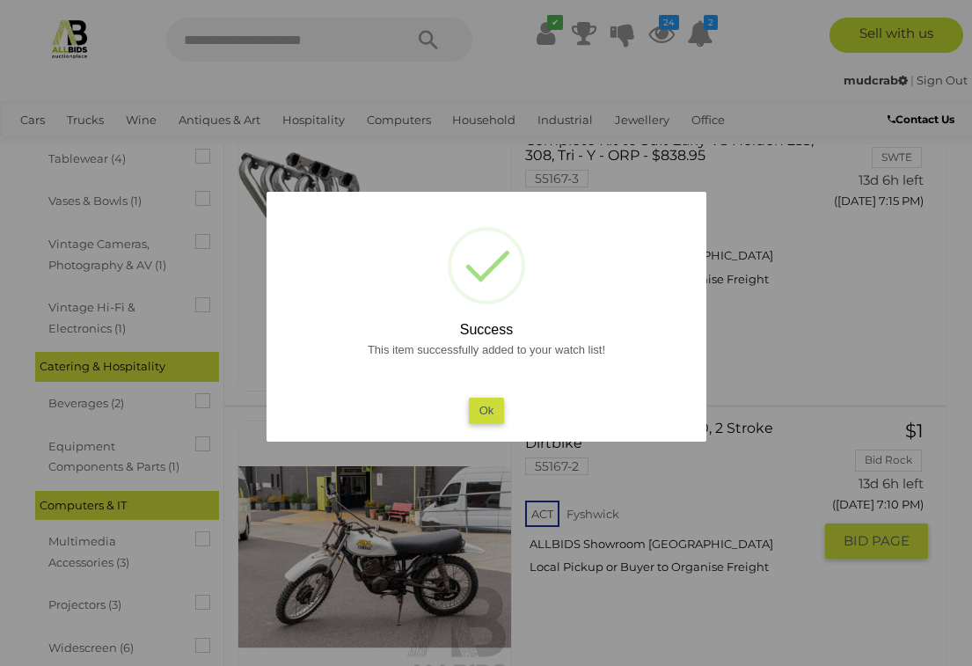
click at [485, 415] on button "Ok" at bounding box center [486, 411] width 36 height 26
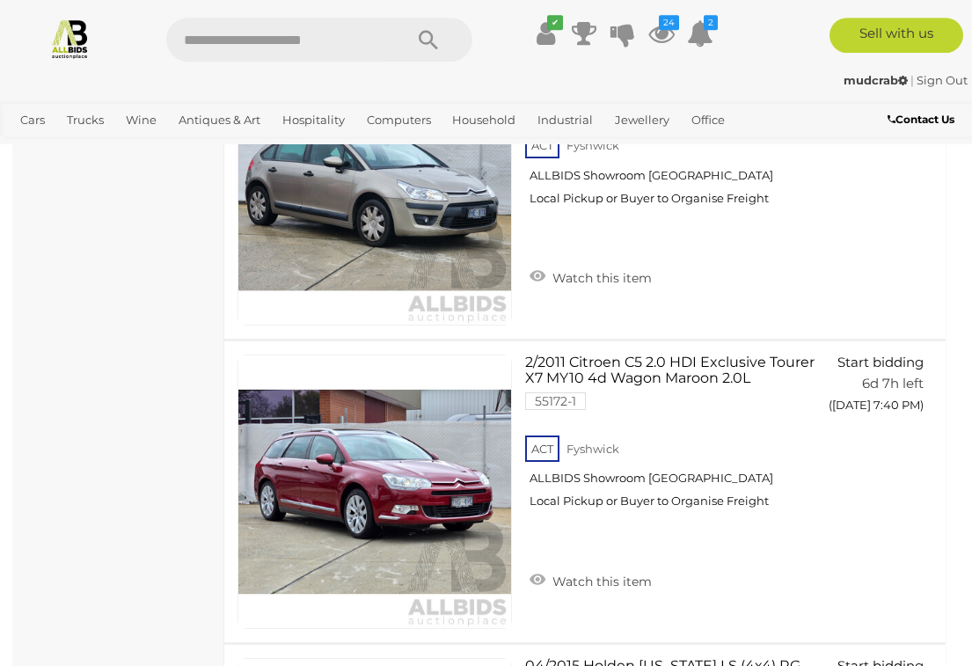
scroll to position [5530, 0]
click at [670, 25] on icon "24" at bounding box center [669, 22] width 20 height 15
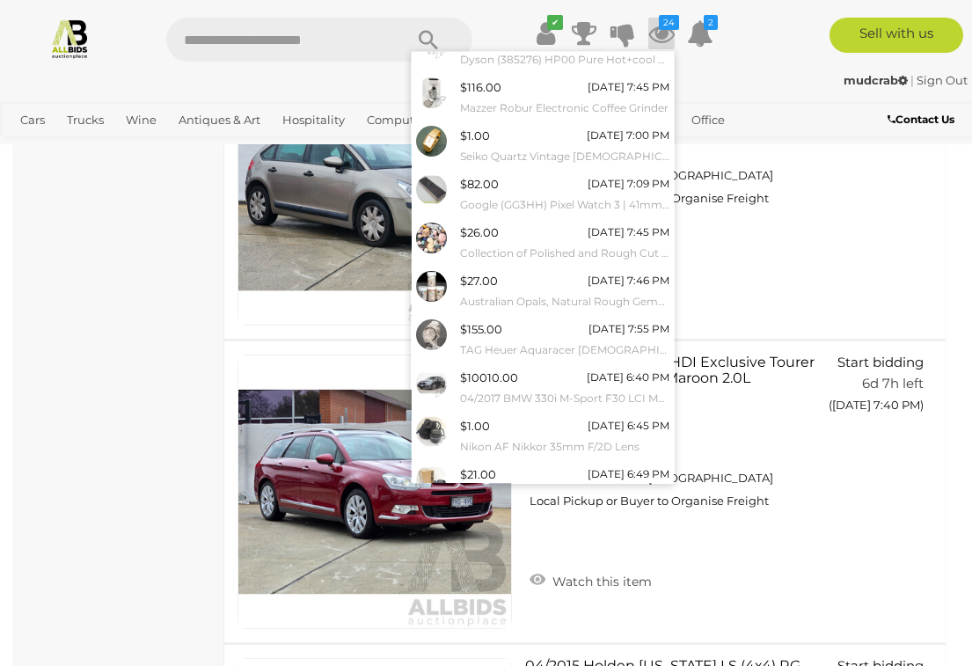
scroll to position [84, 0]
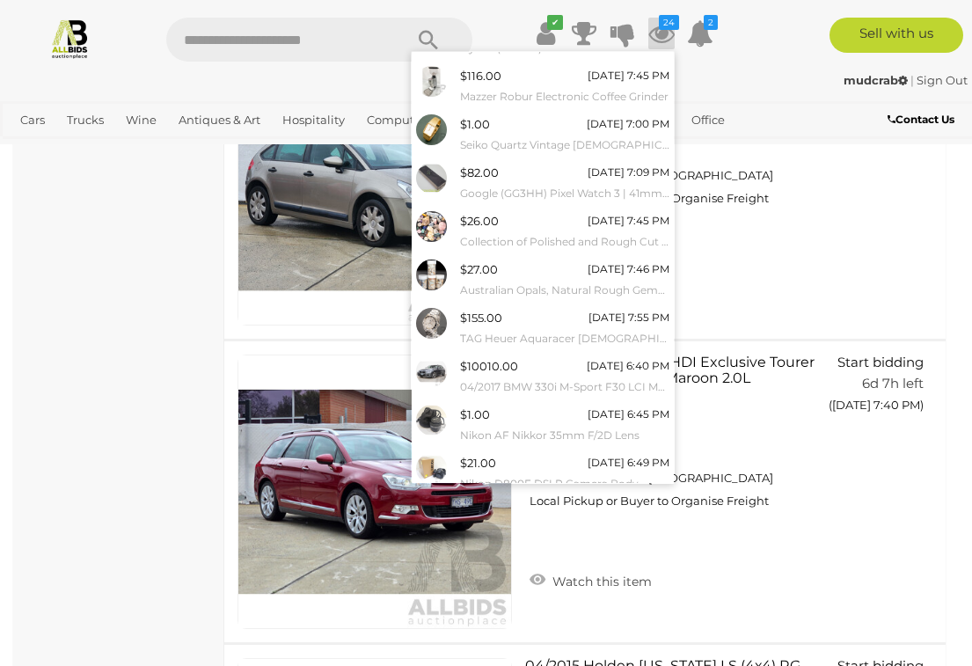
click at [858, 369] on div at bounding box center [486, 333] width 972 height 666
